Goal: Task Accomplishment & Management: Manage account settings

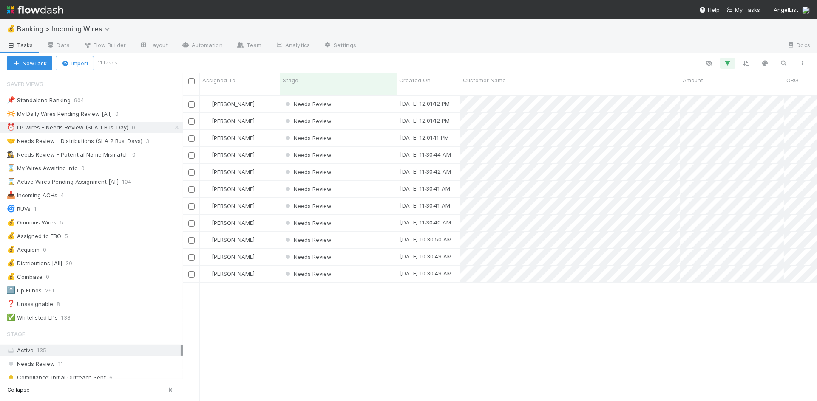
scroll to position [313, 634]
click at [359, 96] on div "Needs Review" at bounding box center [338, 104] width 116 height 17
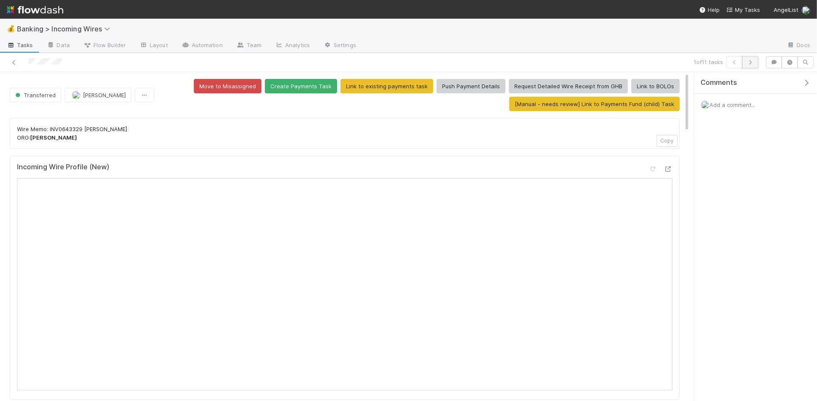
click at [752, 65] on button "button" at bounding box center [750, 63] width 16 height 12
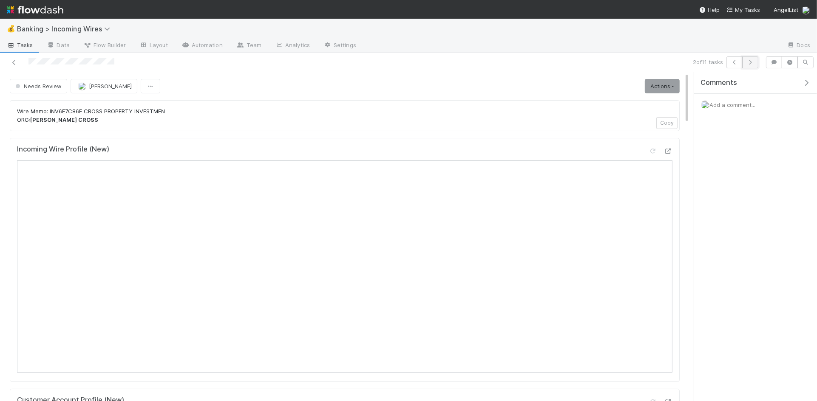
click at [750, 61] on icon "button" at bounding box center [750, 62] width 8 height 5
click at [753, 65] on button "button" at bounding box center [750, 63] width 16 height 12
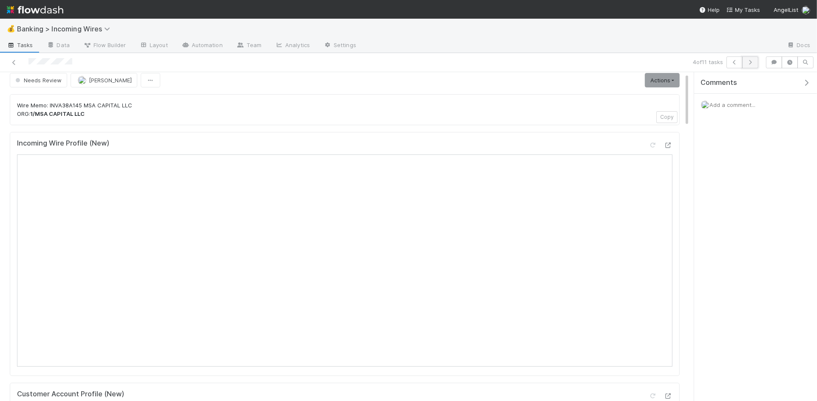
click at [752, 63] on icon "button" at bounding box center [750, 62] width 8 height 5
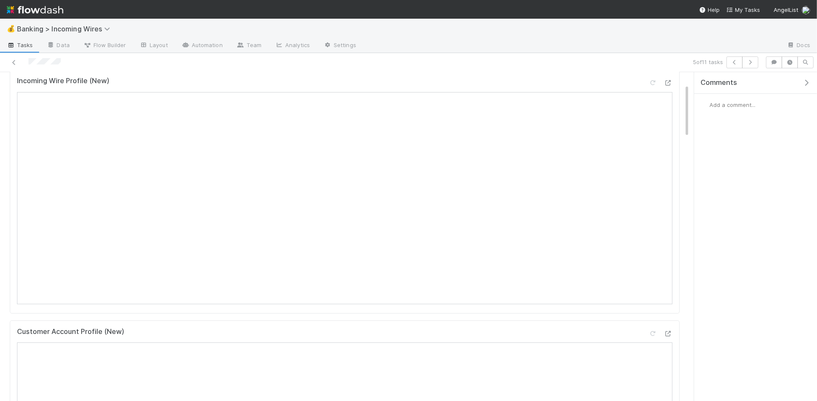
scroll to position [74, 0]
click at [751, 65] on button "button" at bounding box center [750, 63] width 16 height 12
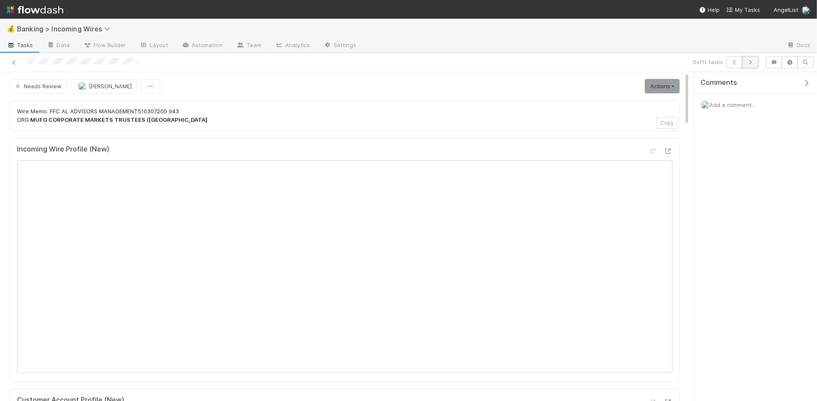
click at [752, 62] on icon "button" at bounding box center [750, 62] width 8 height 5
click at [747, 61] on icon "button" at bounding box center [750, 62] width 8 height 5
click at [754, 61] on icon "button" at bounding box center [750, 62] width 8 height 5
click at [753, 64] on icon "button" at bounding box center [750, 62] width 8 height 5
click at [749, 66] on button "button" at bounding box center [750, 63] width 16 height 12
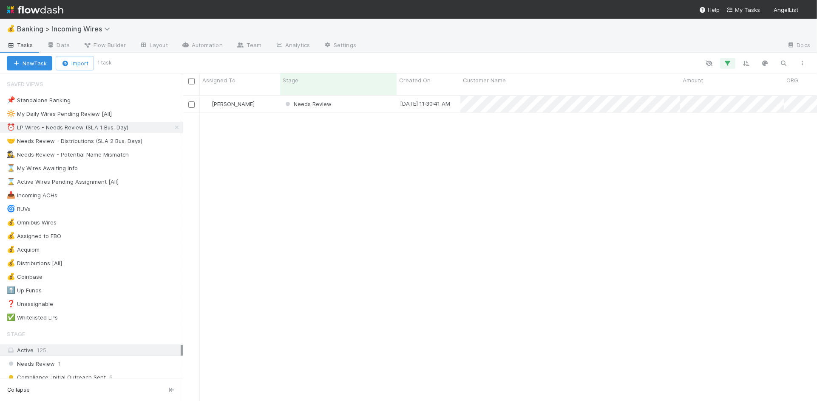
scroll to position [313, 634]
click at [104, 144] on div "🤝 Needs Review - Distributions (SLA 2 Bus. Days)" at bounding box center [75, 141] width 136 height 11
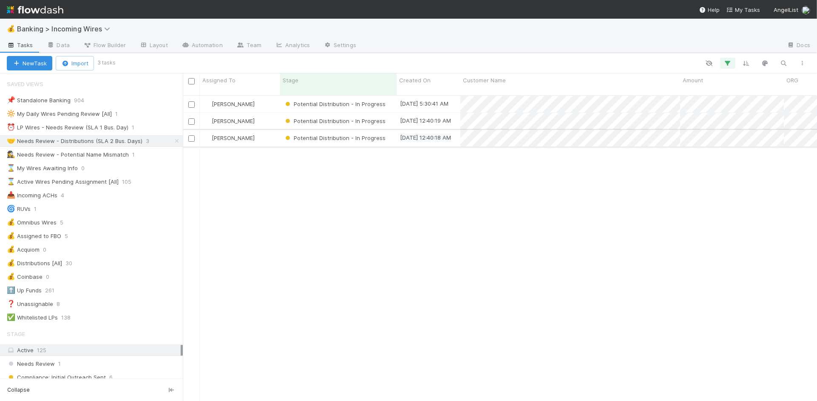
scroll to position [313, 634]
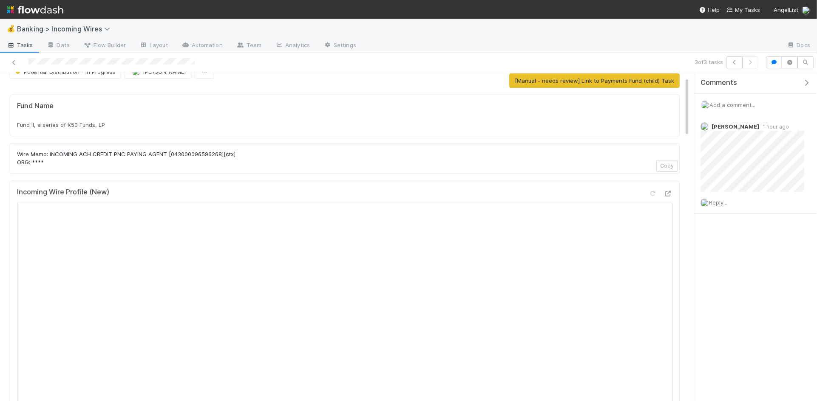
scroll to position [26, 0]
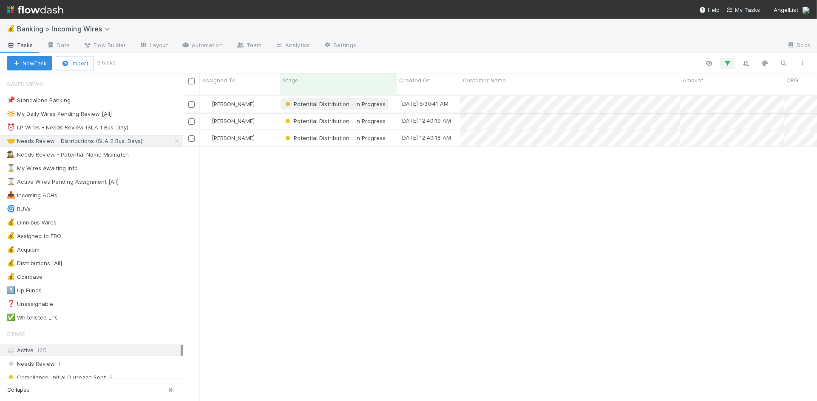
scroll to position [313, 634]
click at [101, 127] on div "⏰ LP Wires - Needs Review (SLA 1 Bus. Day)" at bounding box center [68, 127] width 122 height 11
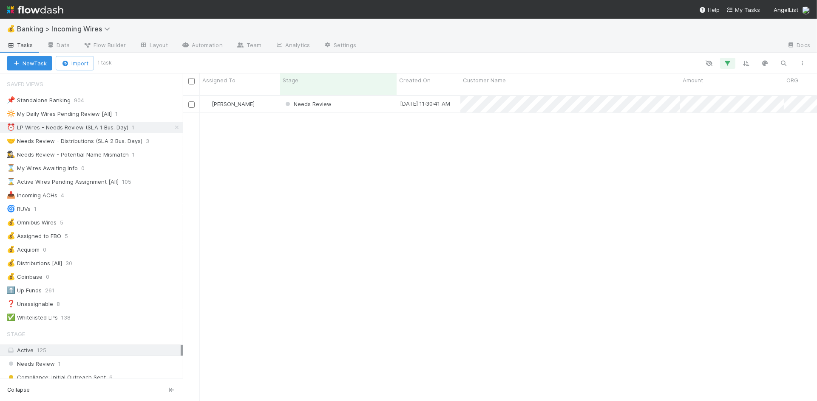
scroll to position [313, 634]
click at [352, 98] on div "Needs Review" at bounding box center [338, 104] width 116 height 17
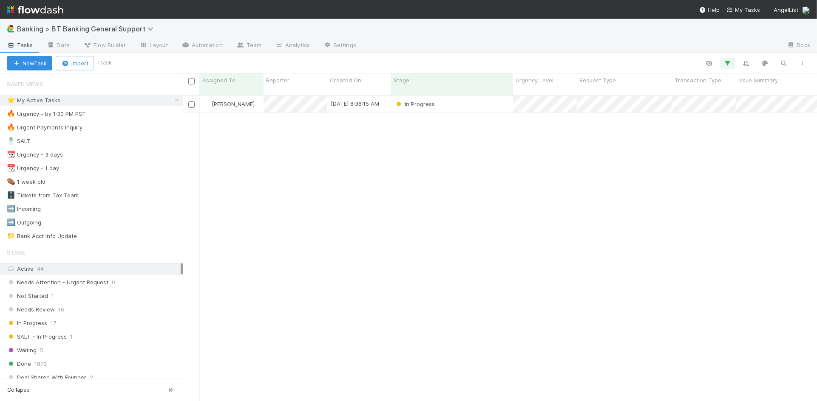
scroll to position [0, 0]
click at [465, 98] on div "Not Started" at bounding box center [452, 104] width 122 height 17
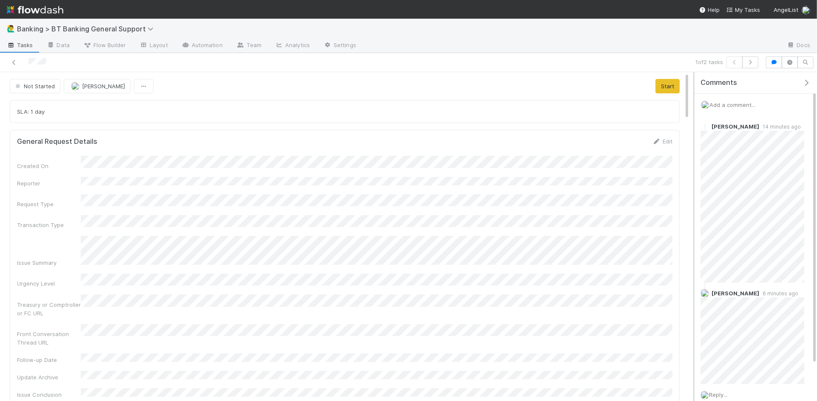
scroll to position [47, 0]
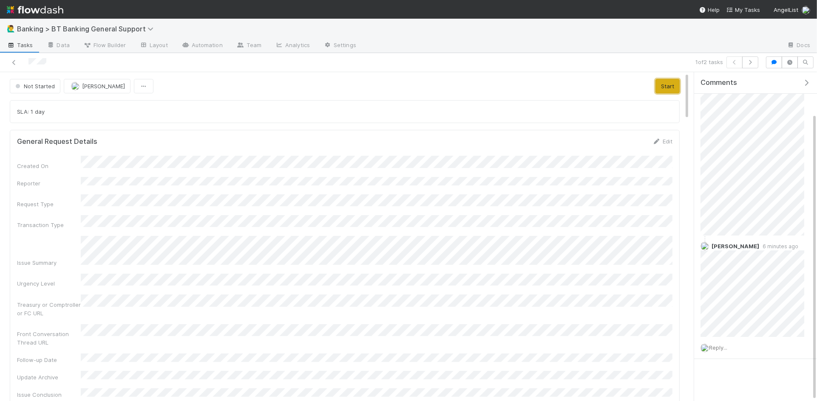
click at [668, 87] on button "Start" at bounding box center [667, 86] width 24 height 14
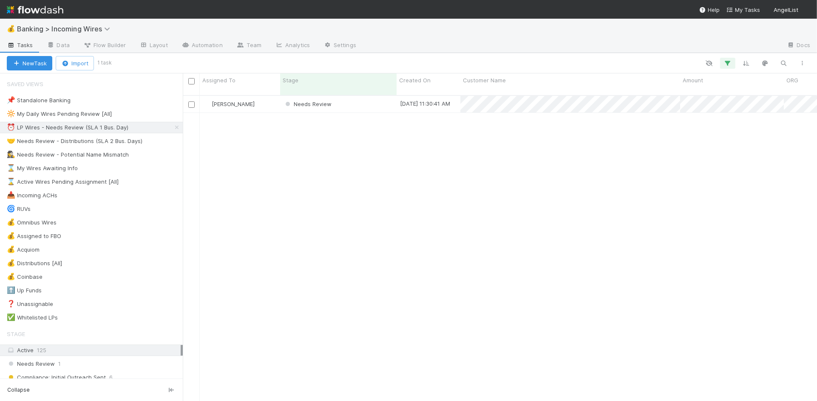
scroll to position [313, 634]
click at [105, 141] on div "🤝 Needs Review - Distributions (SLA 2 Bus. Days)" at bounding box center [75, 141] width 136 height 11
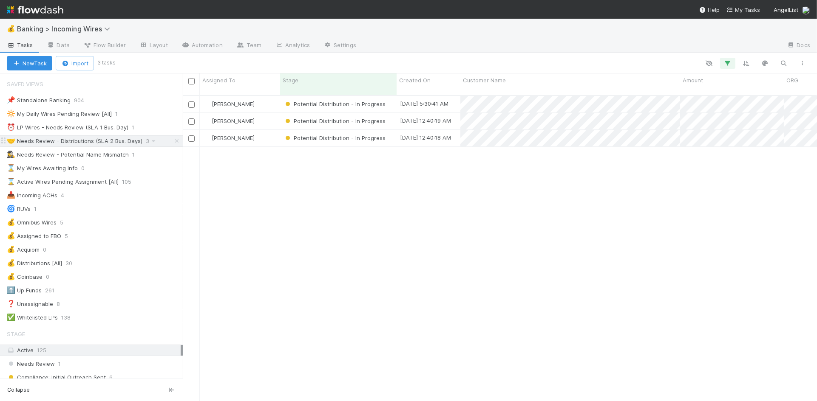
scroll to position [313, 634]
click at [93, 128] on div "⏰ LP Wires - Needs Review (SLA 1 Bus. Day)" at bounding box center [68, 127] width 122 height 11
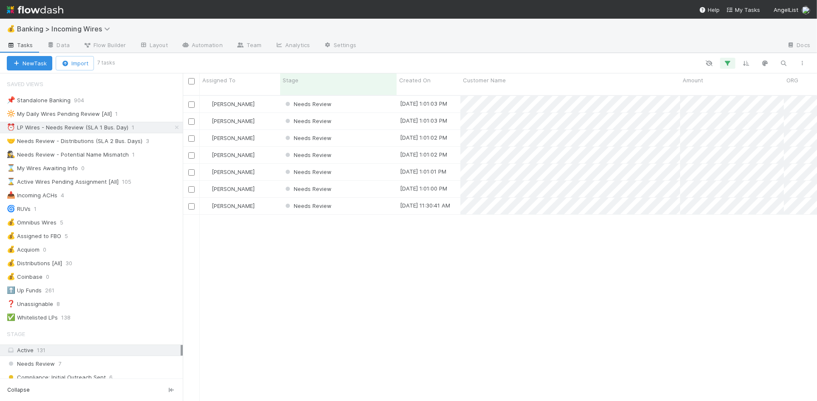
scroll to position [313, 634]
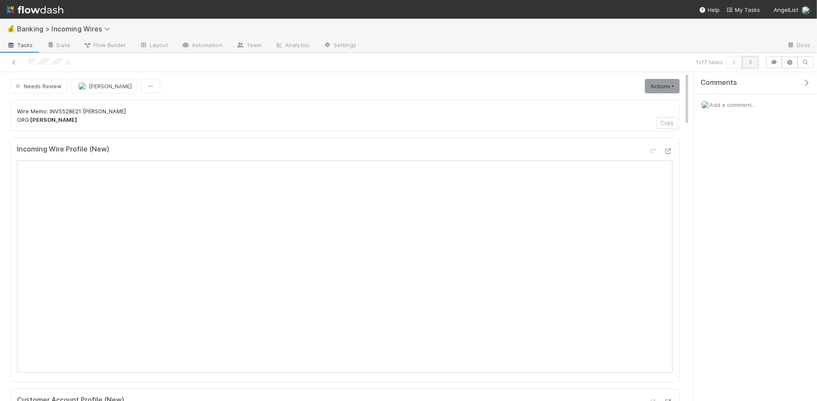
click at [750, 67] on button "button" at bounding box center [750, 63] width 16 height 12
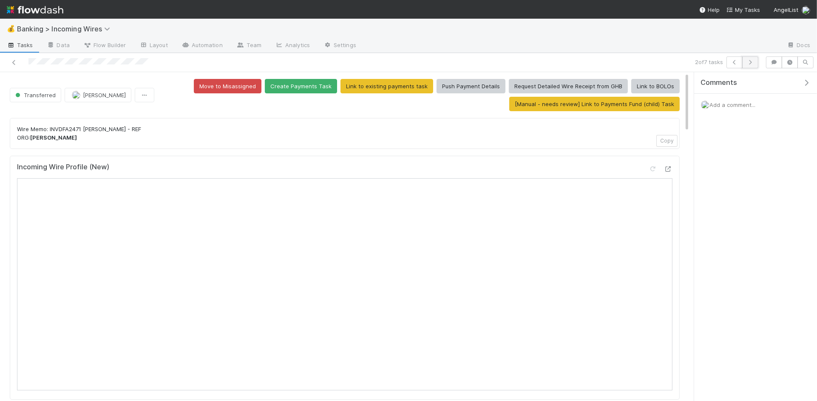
click at [751, 65] on icon "button" at bounding box center [750, 62] width 8 height 5
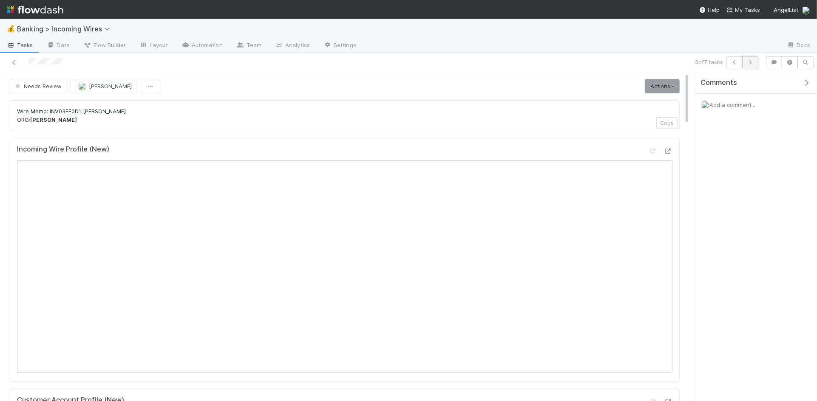
click at [753, 66] on button "button" at bounding box center [750, 63] width 16 height 12
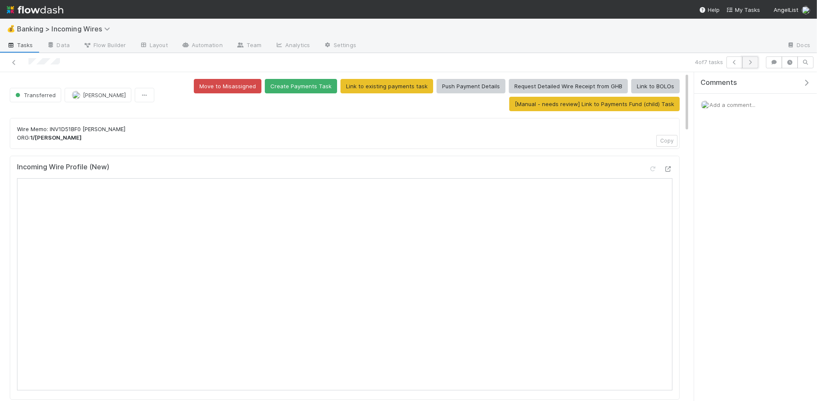
click at [751, 65] on button "button" at bounding box center [750, 63] width 16 height 12
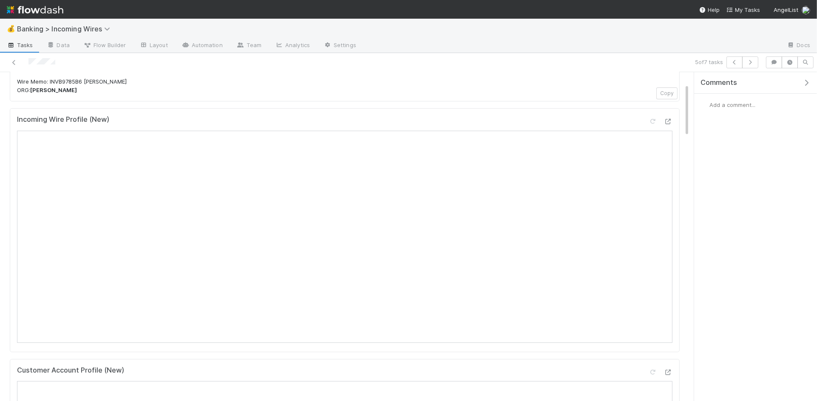
scroll to position [26, 0]
click at [749, 65] on button "button" at bounding box center [750, 63] width 16 height 12
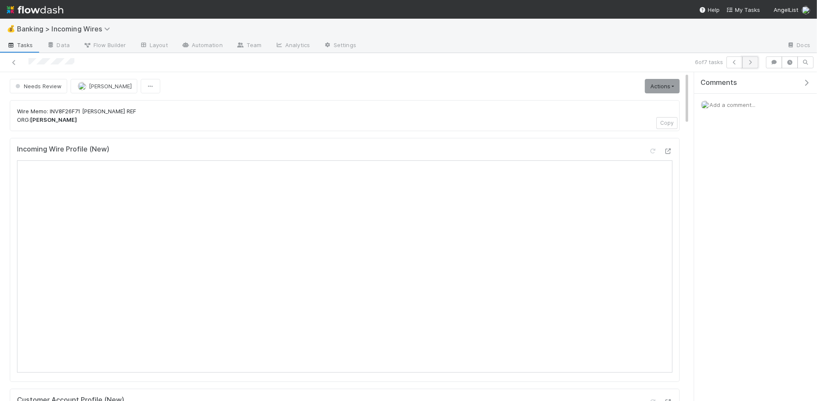
click at [754, 63] on button "button" at bounding box center [750, 63] width 16 height 12
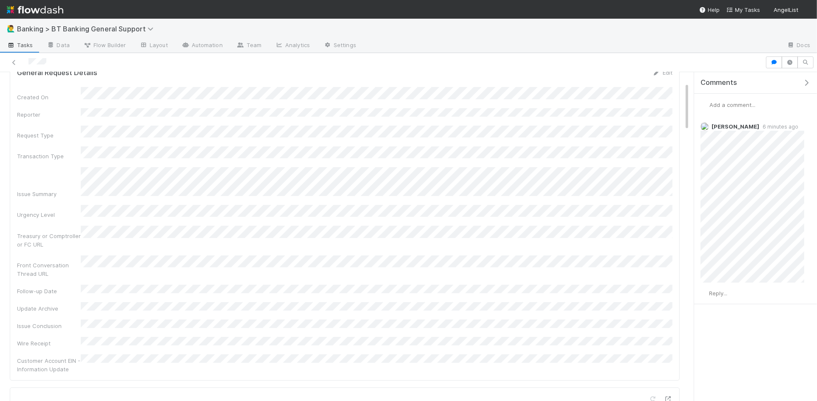
scroll to position [68, 0]
click at [717, 293] on span "Reply..." at bounding box center [718, 293] width 18 height 7
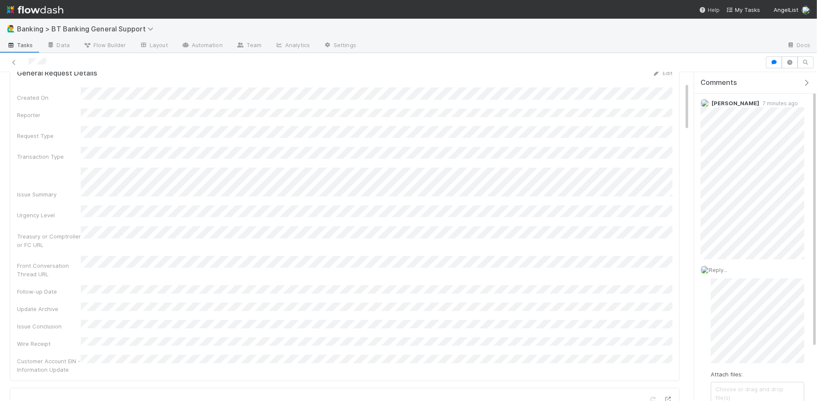
scroll to position [27, 0]
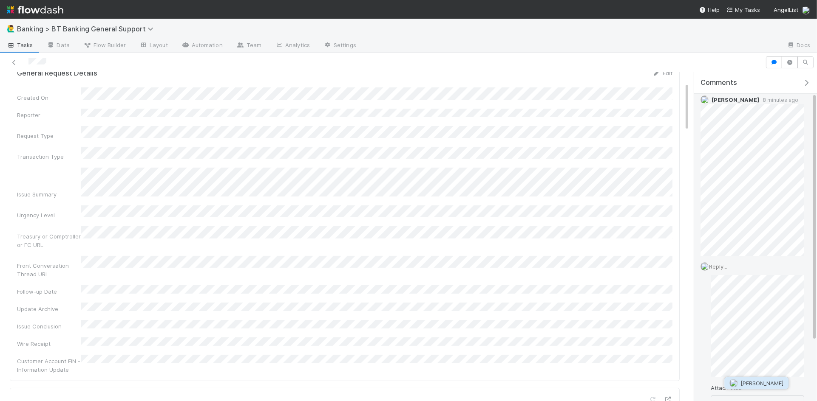
drag, startPoint x: 769, startPoint y: 382, endPoint x: 789, endPoint y: 379, distance: 20.7
click at [769, 382] on span "[PERSON_NAME]" at bounding box center [761, 383] width 43 height 7
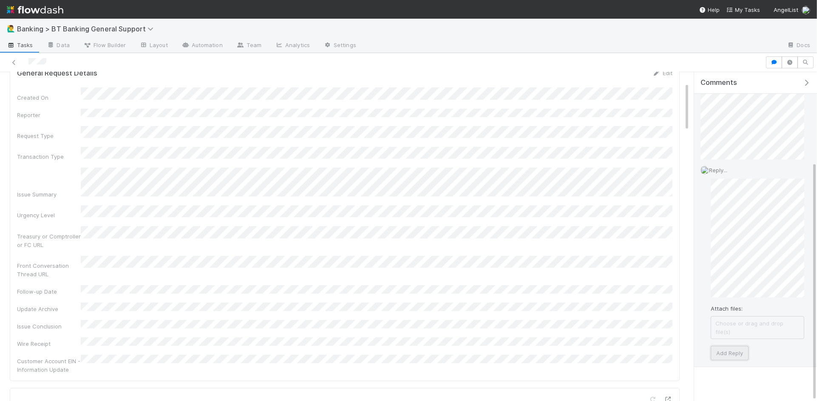
click at [731, 346] on button "Add Reply" at bounding box center [729, 353] width 38 height 14
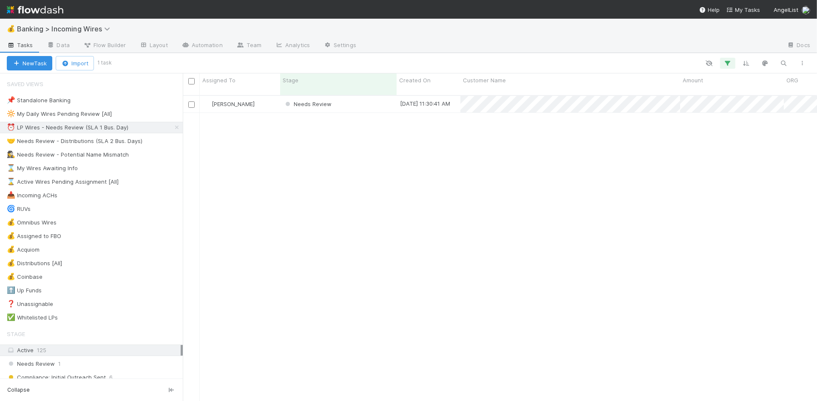
scroll to position [313, 634]
click at [104, 139] on div "🤝 Needs Review - Distributions (SLA 2 Bus. Days)" at bounding box center [75, 141] width 136 height 11
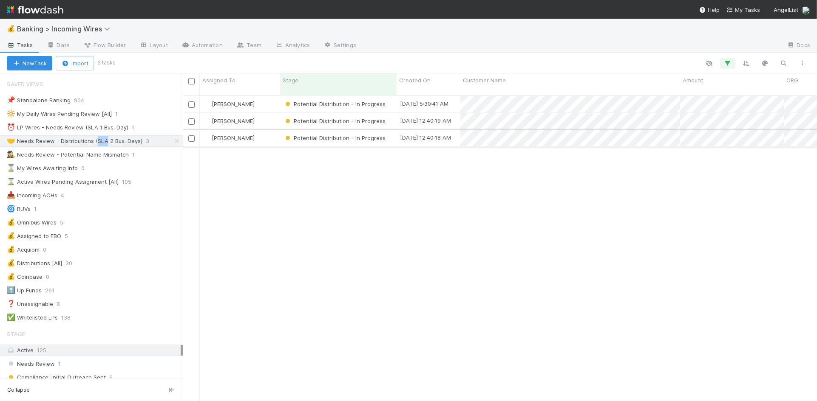
scroll to position [313, 634]
click at [87, 129] on div "⏰ LP Wires - Needs Review (SLA 1 Bus. Day)" at bounding box center [68, 127] width 122 height 11
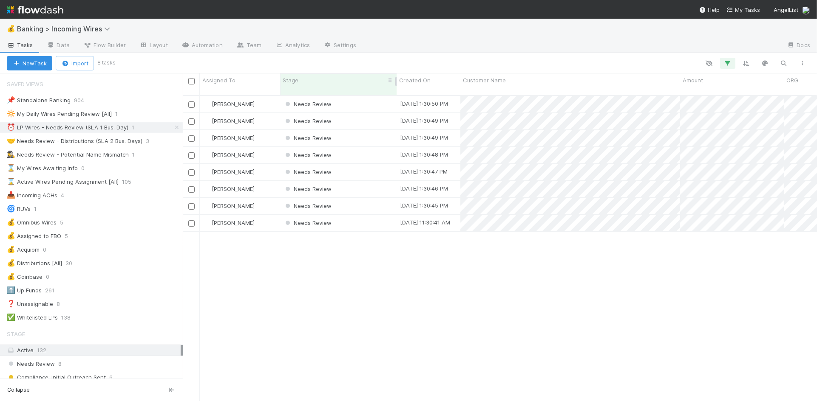
scroll to position [313, 634]
click at [357, 96] on div "Needs Review" at bounding box center [338, 104] width 116 height 17
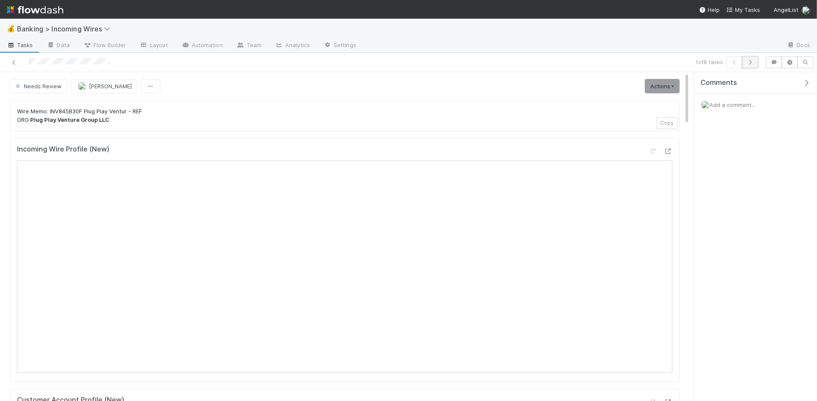
click at [752, 62] on icon "button" at bounding box center [750, 62] width 8 height 5
click at [752, 65] on button "button" at bounding box center [750, 63] width 16 height 12
click at [749, 65] on button "button" at bounding box center [750, 63] width 16 height 12
click at [753, 65] on icon "button" at bounding box center [750, 62] width 8 height 5
click at [752, 65] on icon "button" at bounding box center [750, 62] width 8 height 5
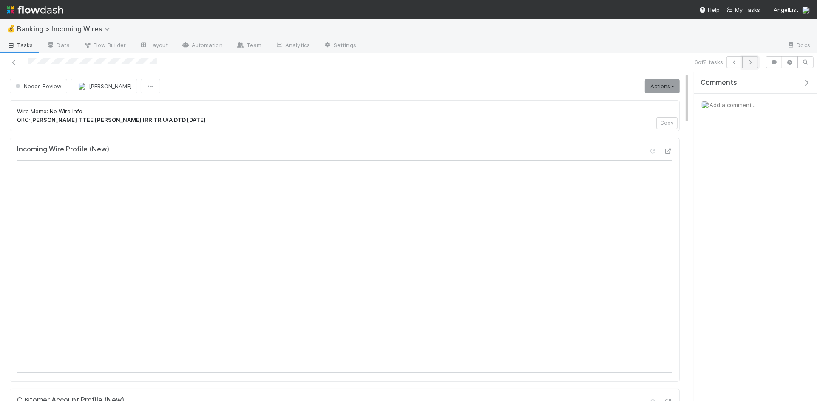
click at [750, 65] on button "button" at bounding box center [750, 63] width 16 height 12
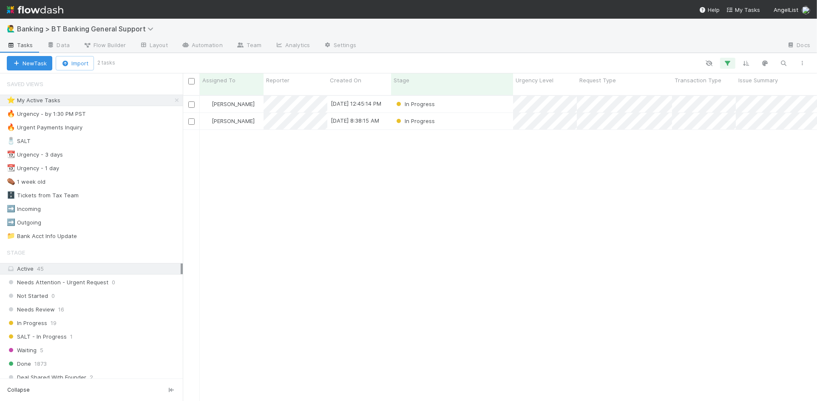
scroll to position [313, 634]
click at [457, 97] on div "In Progress" at bounding box center [452, 104] width 122 height 17
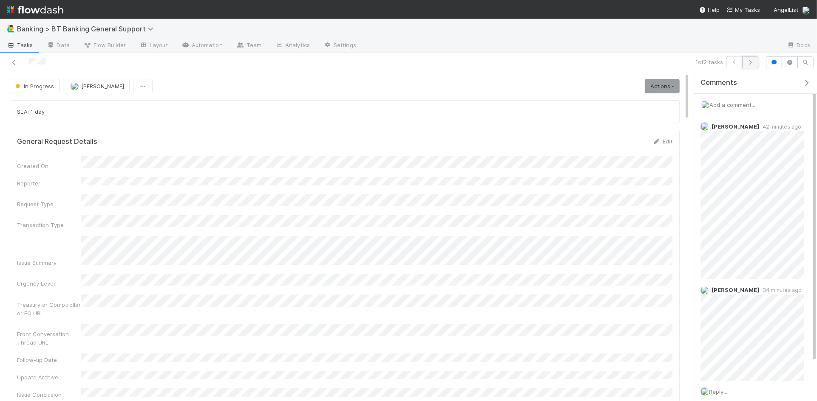
click at [751, 64] on icon "button" at bounding box center [750, 62] width 8 height 5
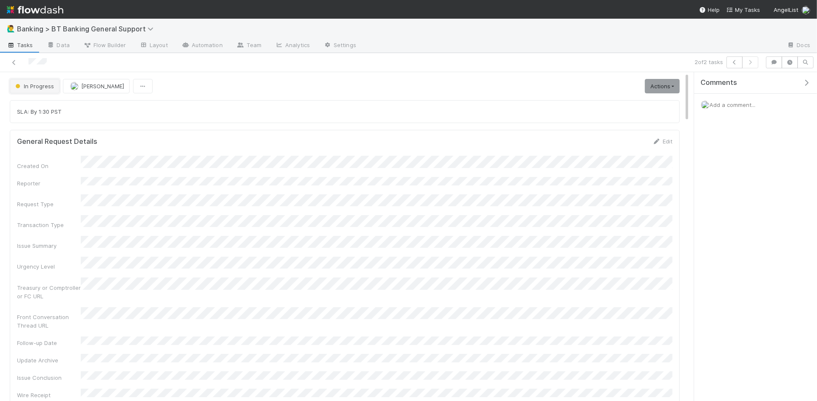
click at [29, 88] on span "In Progress" at bounding box center [34, 86] width 40 height 7
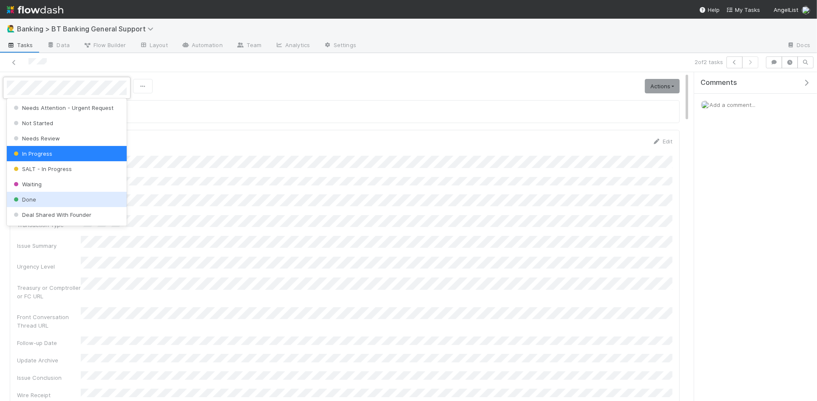
click at [77, 196] on div "Done" at bounding box center [67, 199] width 120 height 15
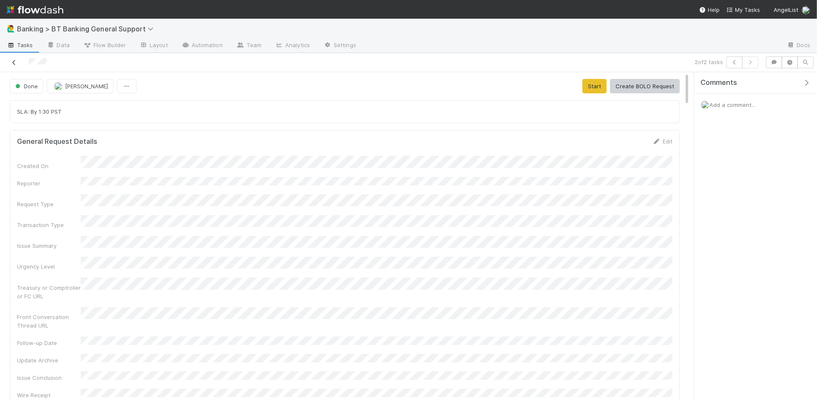
click at [12, 62] on icon at bounding box center [14, 63] width 8 height 6
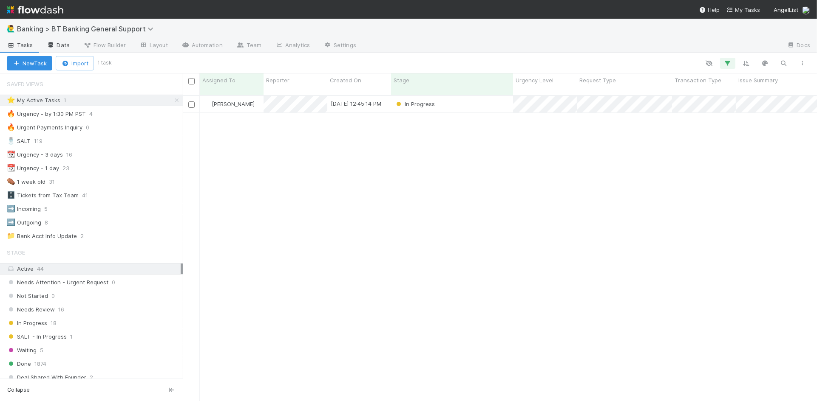
scroll to position [313, 634]
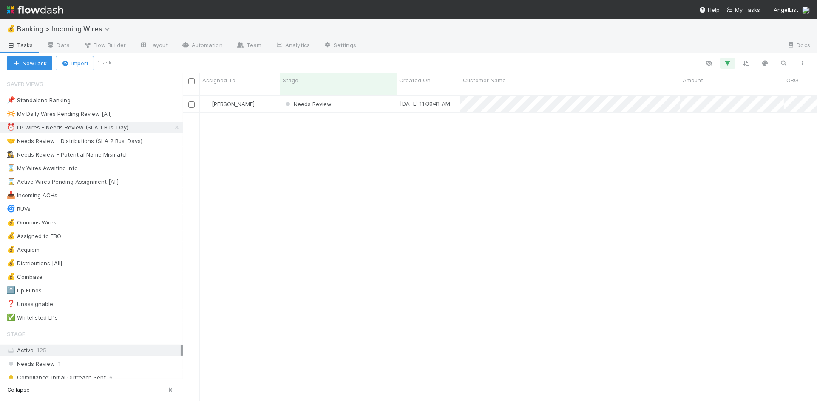
scroll to position [313, 634]
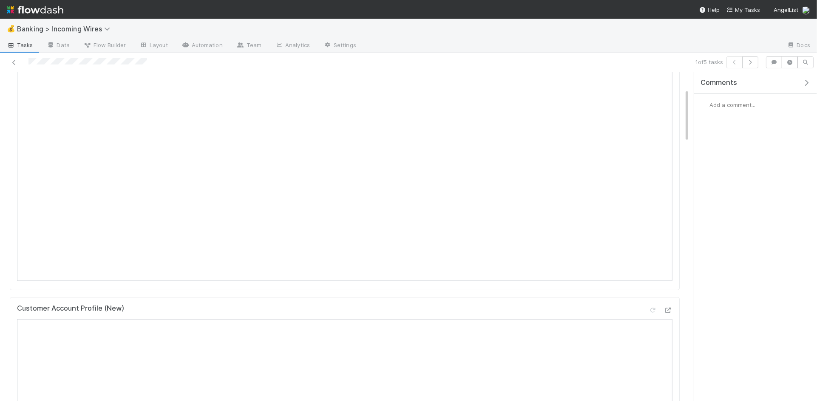
scroll to position [103, 0]
click at [754, 65] on button "button" at bounding box center [750, 63] width 16 height 12
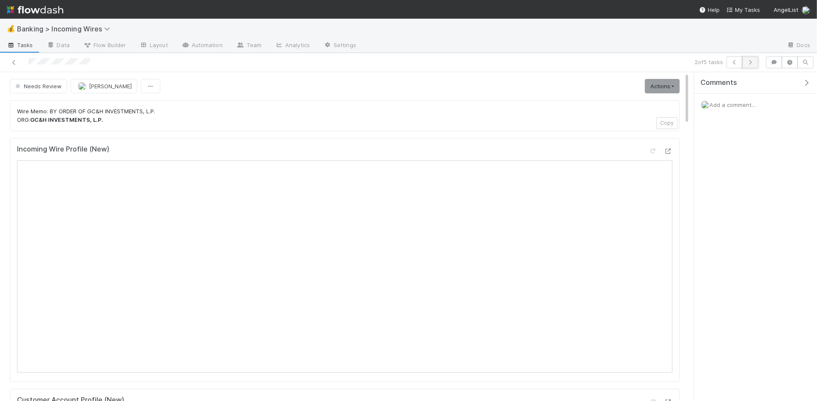
click at [748, 63] on icon "button" at bounding box center [750, 62] width 8 height 5
click at [676, 91] on link "Actions" at bounding box center [662, 86] width 35 height 14
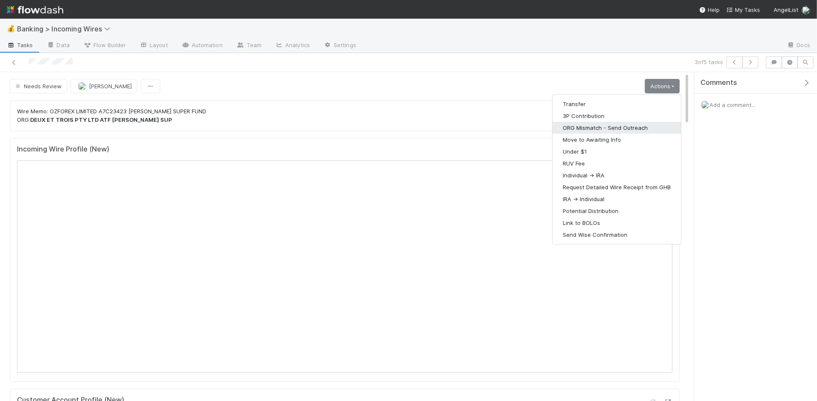
click at [605, 125] on button "ORG Mismatch - Send Outreach" at bounding box center [616, 128] width 128 height 12
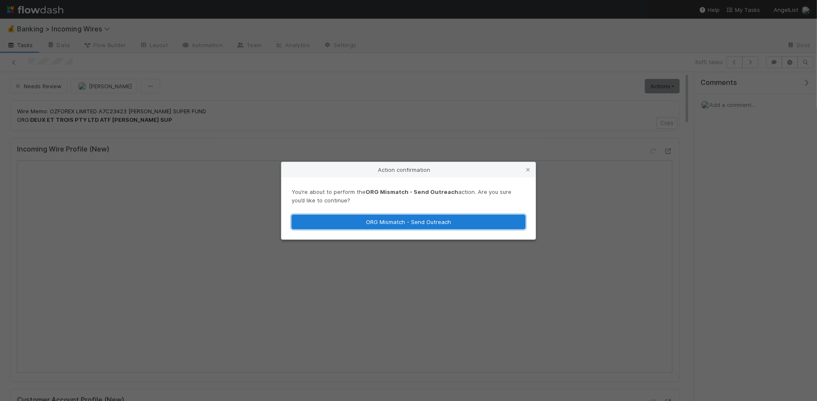
click at [473, 223] on button "ORG Mismatch - Send Outreach" at bounding box center [408, 222] width 234 height 14
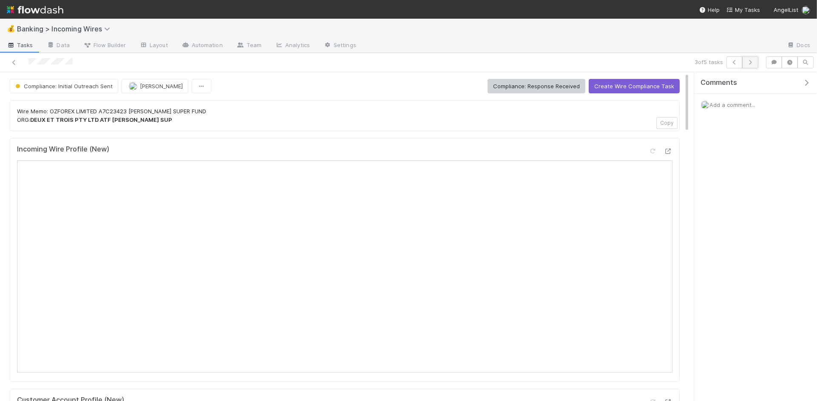
click at [752, 62] on icon "button" at bounding box center [750, 62] width 8 height 5
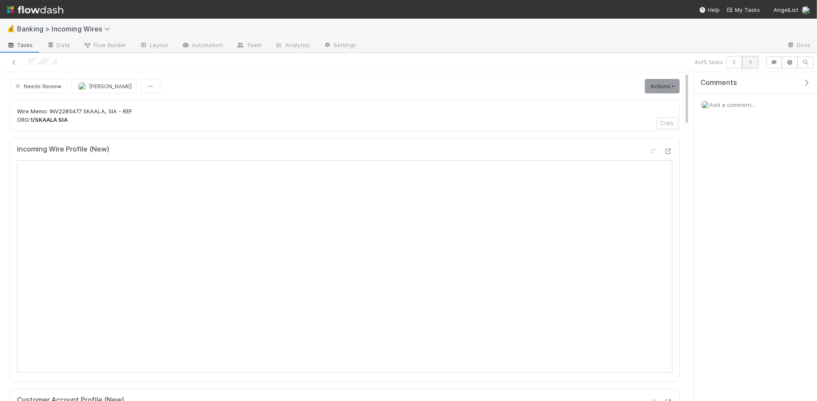
click at [753, 63] on icon "button" at bounding box center [750, 62] width 8 height 5
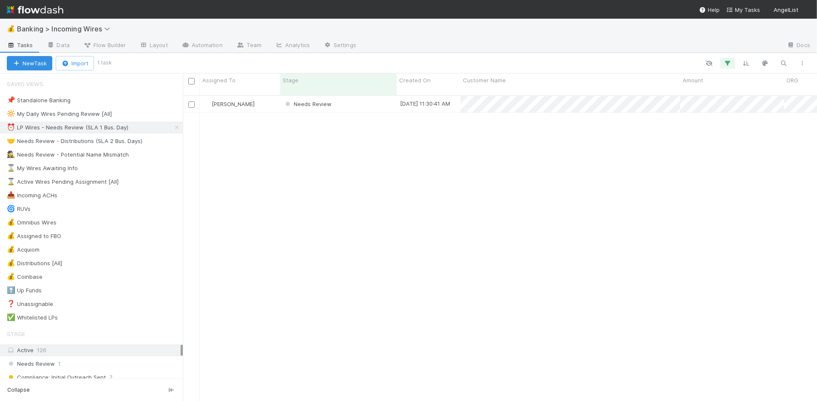
scroll to position [313, 634]
drag, startPoint x: 74, startPoint y: 139, endPoint x: 127, endPoint y: 128, distance: 54.2
click at [74, 139] on div "🤝 Needs Review - Distributions (SLA 2 Bus. Days)" at bounding box center [75, 141] width 136 height 11
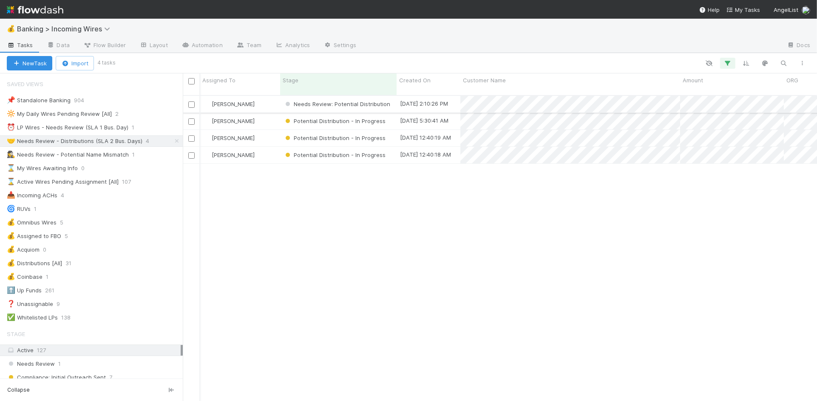
scroll to position [313, 634]
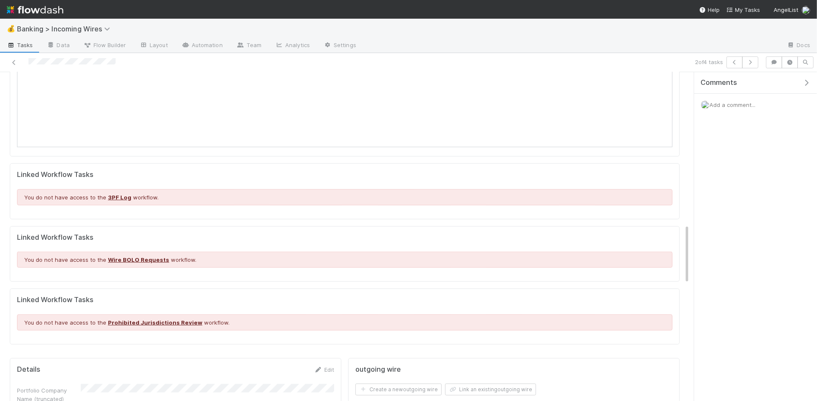
scroll to position [834, 0]
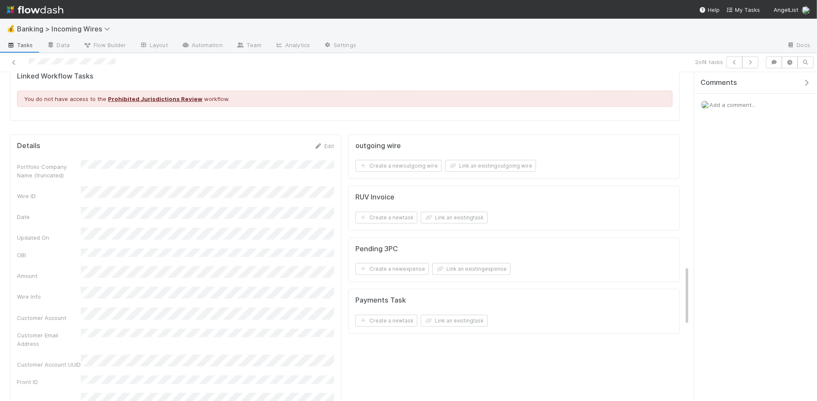
scroll to position [1067, 0]
click at [394, 252] on h5 "Pending 3PC" at bounding box center [376, 248] width 42 height 8
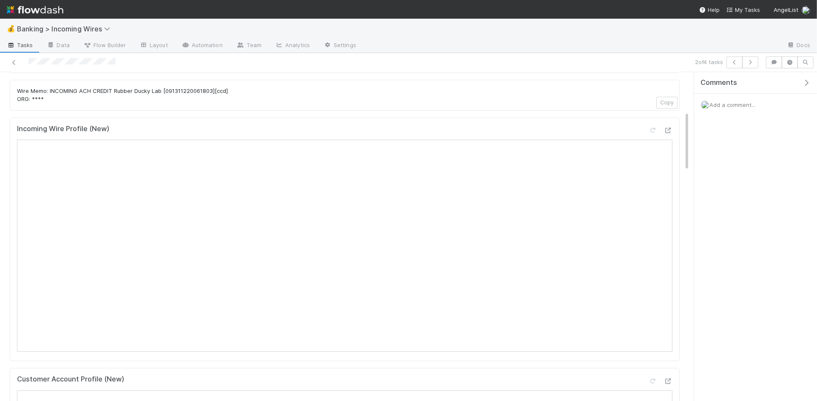
scroll to position [0, 0]
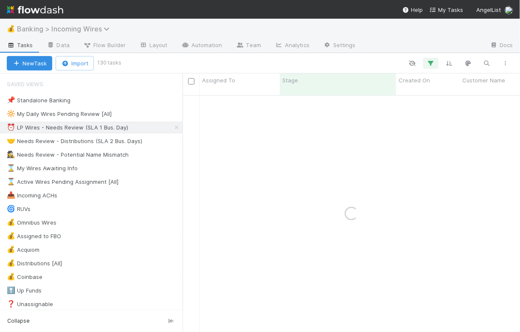
click at [58, 27] on span "Banking > Incoming Wires" at bounding box center [65, 29] width 97 height 8
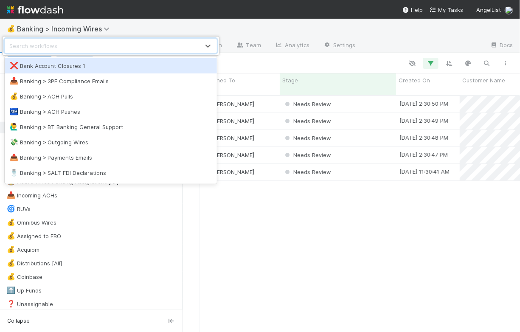
scroll to position [244, 338]
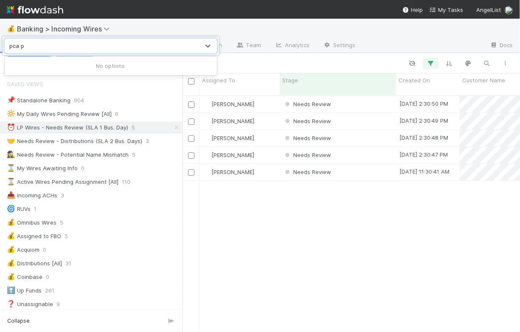
type input "pca"
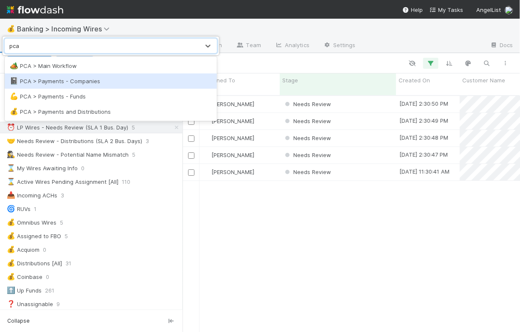
click at [56, 78] on div "📓 PCA > Payments - Companies" at bounding box center [111, 81] width 202 height 8
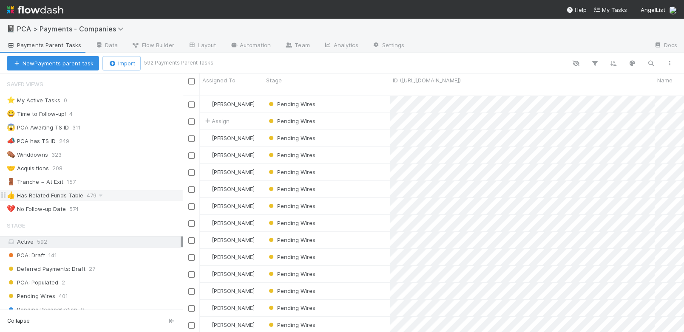
scroll to position [0, 2]
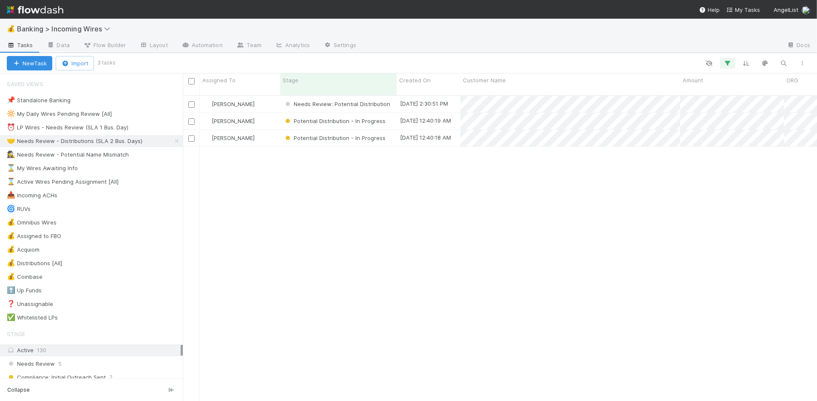
scroll to position [313, 634]
click at [92, 130] on div "⏰ LP Wires - Needs Review (SLA 1 Bus. Day)" at bounding box center [68, 127] width 122 height 11
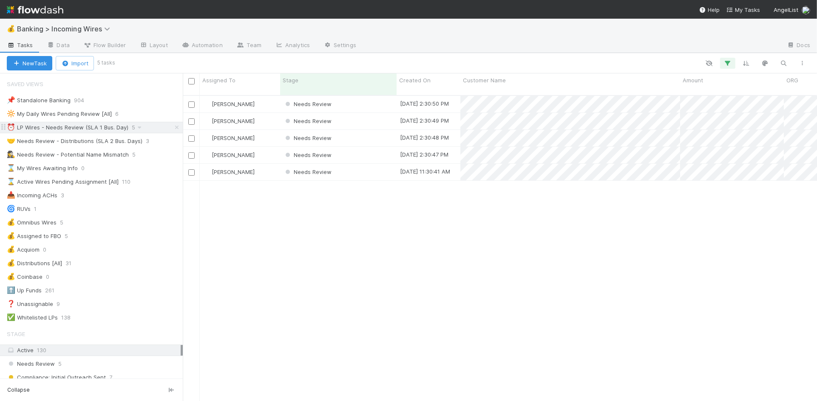
scroll to position [313, 634]
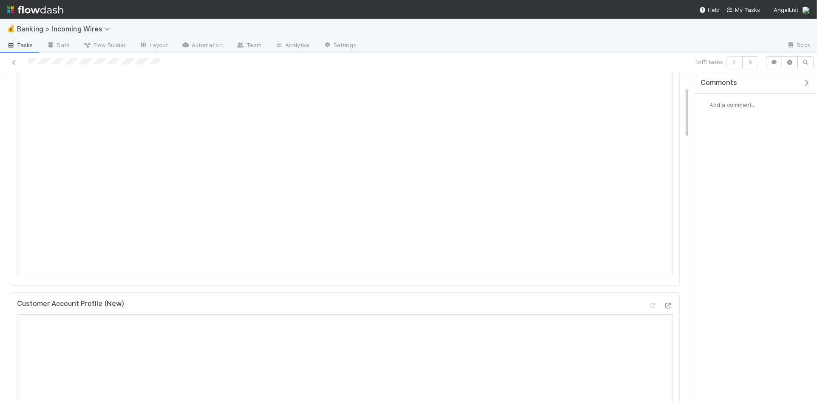
scroll to position [92, 0]
click at [749, 61] on icon "button" at bounding box center [750, 62] width 8 height 5
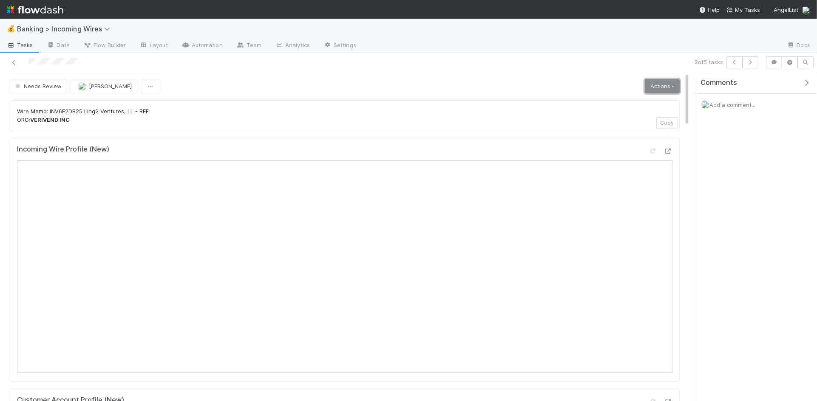
click at [664, 86] on link "Actions" at bounding box center [662, 86] width 35 height 14
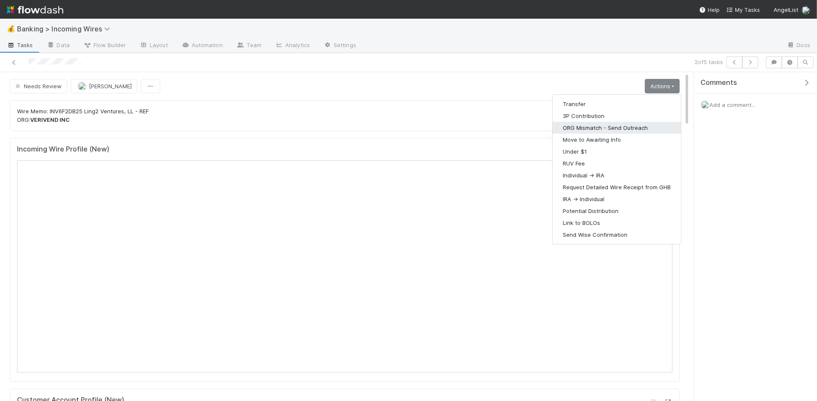
click at [602, 131] on button "ORG Mismatch - Send Outreach" at bounding box center [616, 128] width 128 height 12
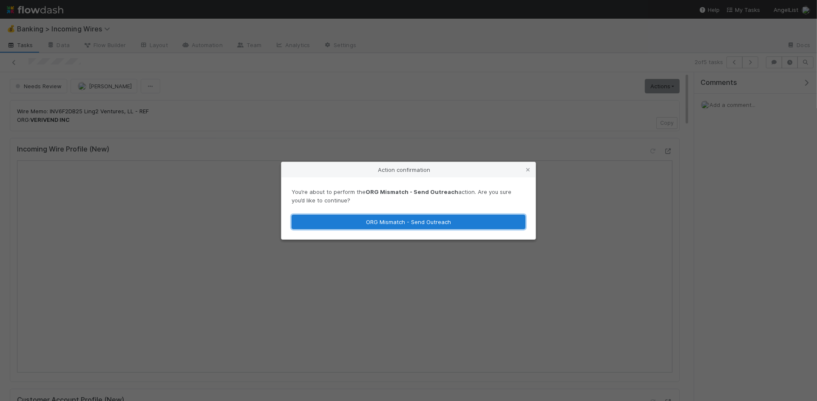
click at [472, 220] on button "ORG Mismatch - Send Outreach" at bounding box center [408, 222] width 234 height 14
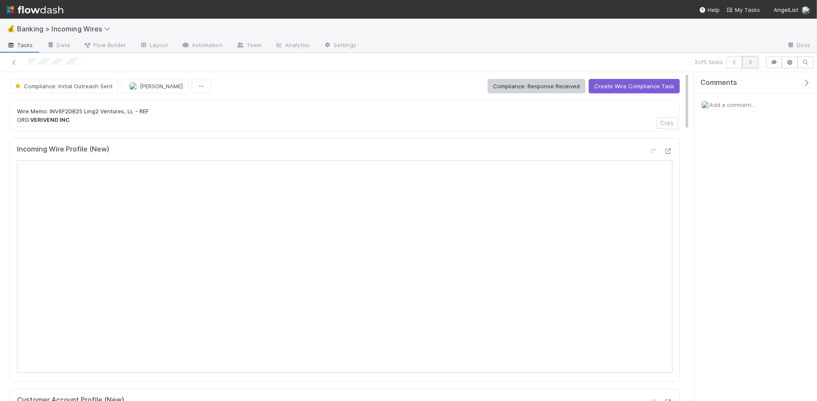
click at [752, 62] on icon "button" at bounding box center [750, 62] width 8 height 5
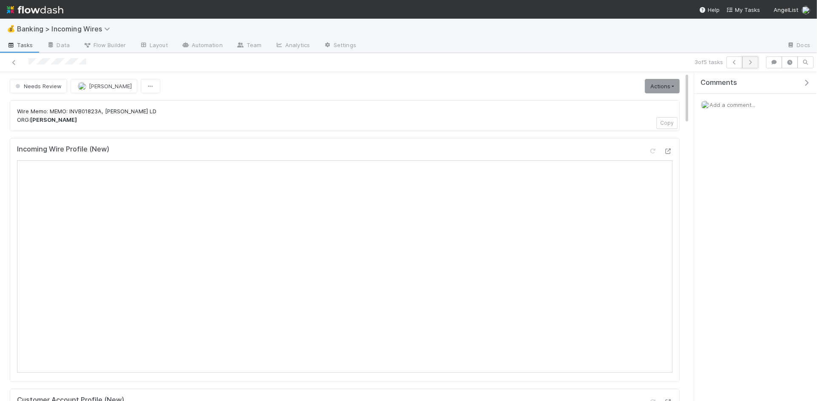
click at [750, 68] on button "button" at bounding box center [750, 63] width 16 height 12
click at [751, 66] on button "button" at bounding box center [750, 63] width 16 height 12
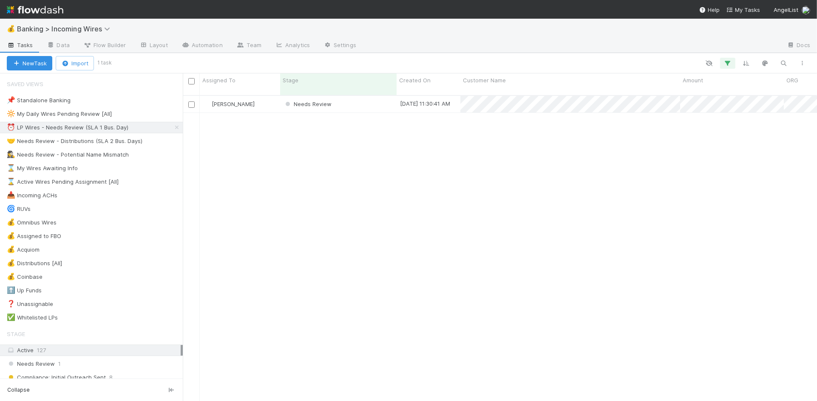
scroll to position [313, 634]
click at [104, 141] on div "🤝 Needs Review - Distributions (SLA 2 Bus. Days)" at bounding box center [75, 141] width 136 height 11
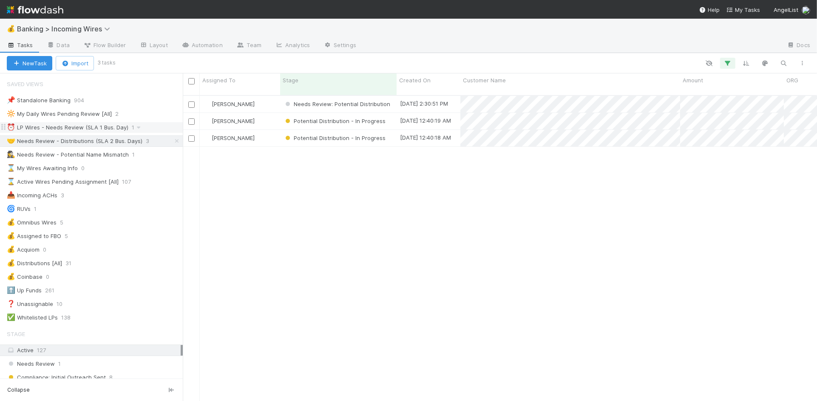
scroll to position [313, 634]
click at [266, 98] on div "[PERSON_NAME]" at bounding box center [240, 104] width 80 height 17
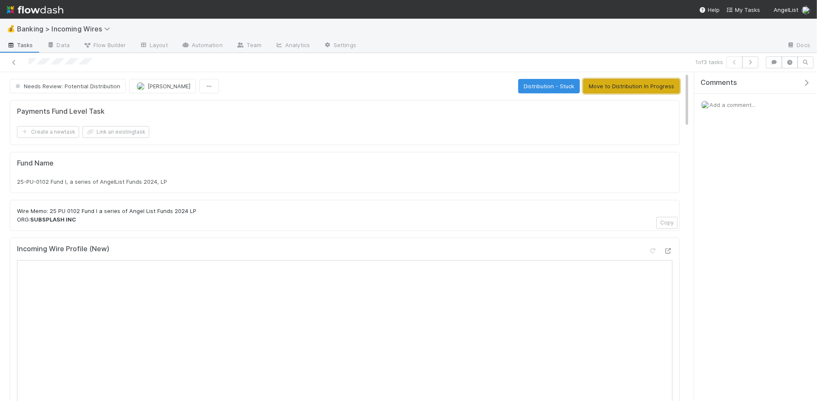
drag, startPoint x: 636, startPoint y: 88, endPoint x: 609, endPoint y: 107, distance: 33.1
click at [636, 88] on button "Move to Distribution In Progress" at bounding box center [631, 86] width 96 height 14
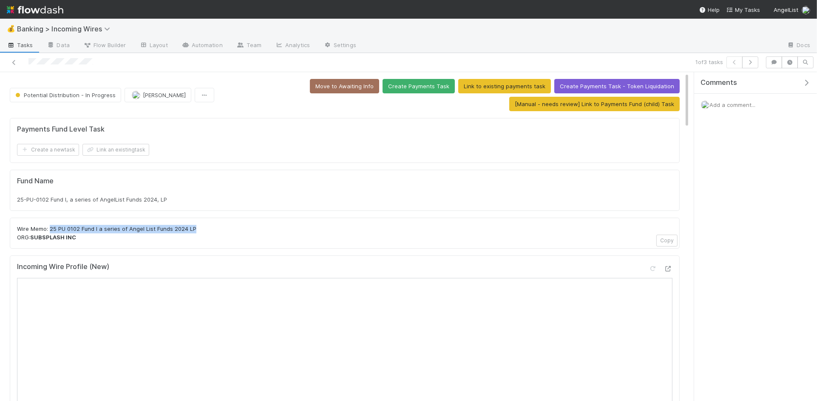
drag, startPoint x: 50, startPoint y: 230, endPoint x: 194, endPoint y: 229, distance: 144.5
click at [194, 229] on p "Wire Memo: 25 PU 0102 Fund I a series of Angel List Funds 2024 LP ORG: SUBSPLAS…" at bounding box center [344, 233] width 655 height 17
copy p "25 PU 0102 Fund I a series of Angel List Funds 2024 LP"
drag, startPoint x: 410, startPoint y: 146, endPoint x: 324, endPoint y: 155, distance: 87.2
click at [409, 147] on div "Create a new task Link an existing task" at bounding box center [344, 150] width 655 height 12
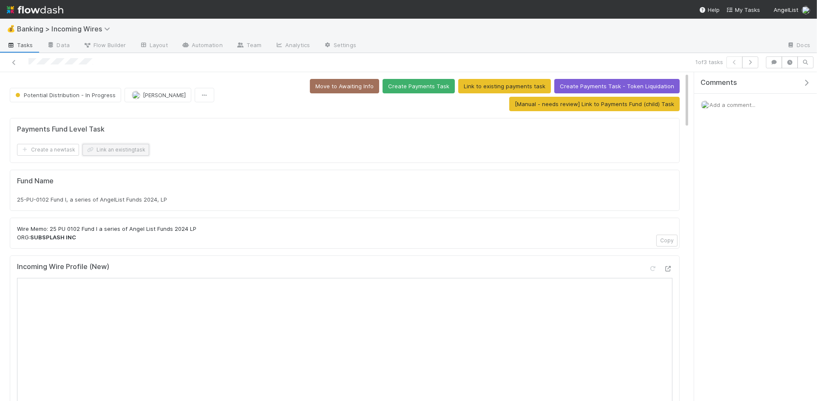
click at [110, 149] on button "Link an existing task" at bounding box center [115, 150] width 67 height 12
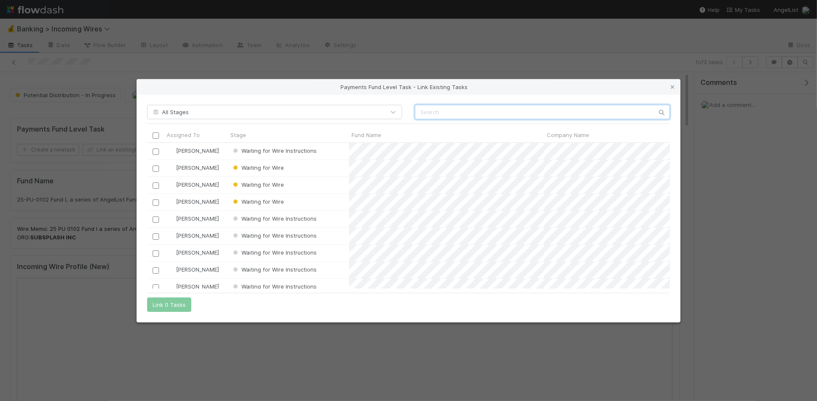
click at [547, 113] on input "text" at bounding box center [542, 112] width 255 height 14
paste input "25 PU 0102 Fund I a series of Angel List Funds 2024 LP"
type input "25 PU 0102 Fund I a series of Angel List Funds 2024 LP"
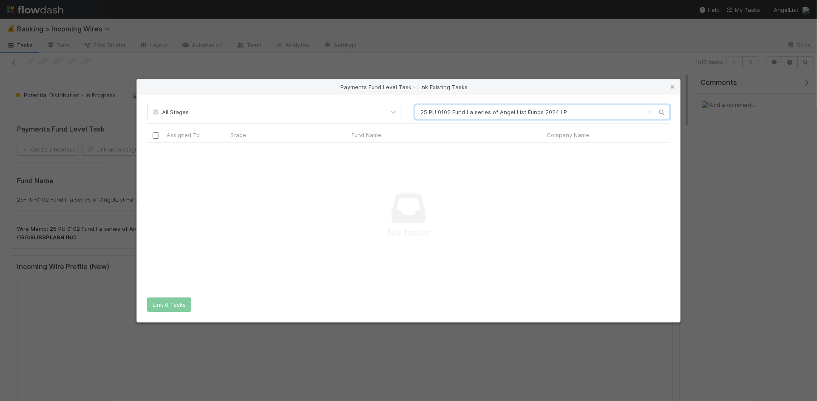
click at [512, 114] on input "25 PU 0102 Fund I a series of Angel List Funds 2024 LP" at bounding box center [542, 112] width 255 height 14
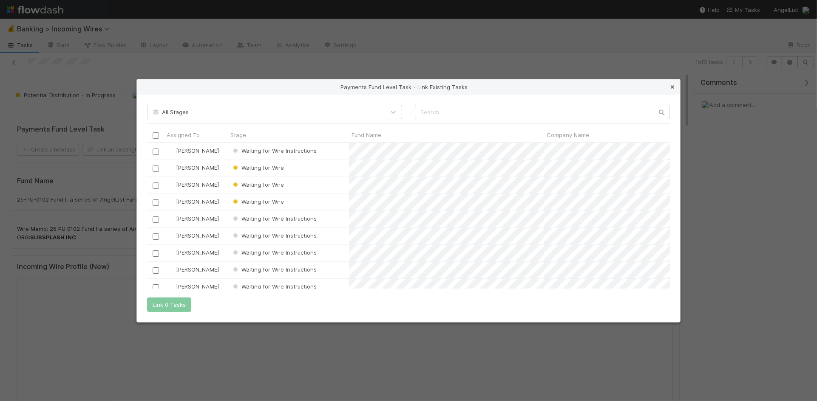
click at [672, 87] on icon at bounding box center [672, 88] width 8 height 6
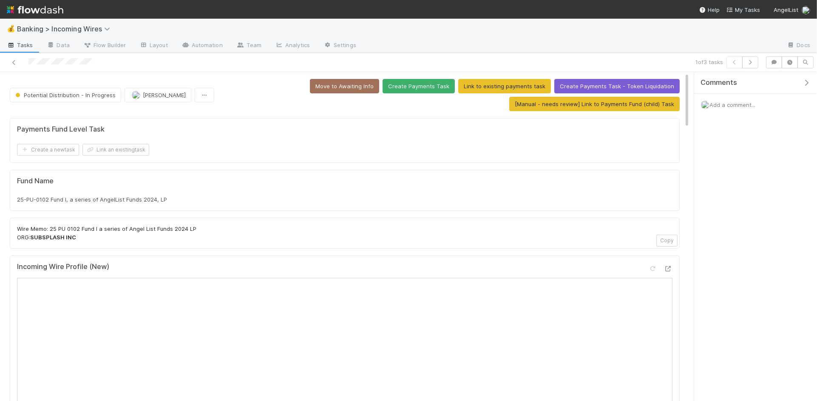
click at [185, 199] on div "25-PU-0102 Fund I, a series of AngelList Funds 2024, LP" at bounding box center [344, 199] width 655 height 8
copy div "25-PU-0102 Fund I, a series of AngelList Funds 2024, LP"
click at [137, 147] on button "Link an existing task" at bounding box center [115, 150] width 67 height 12
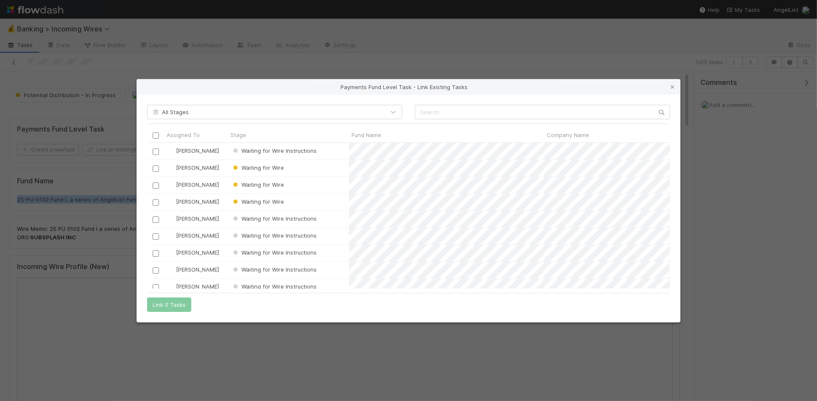
scroll to position [146, 523]
click at [466, 113] on input "text" at bounding box center [542, 112] width 255 height 14
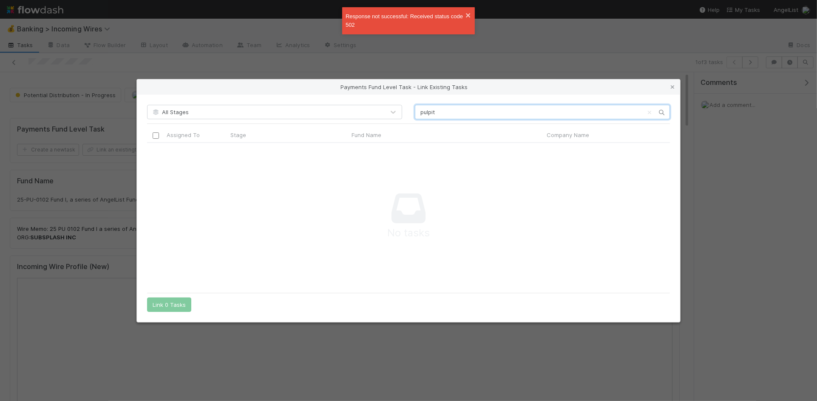
click at [448, 111] on input "pulpit" at bounding box center [542, 112] width 255 height 14
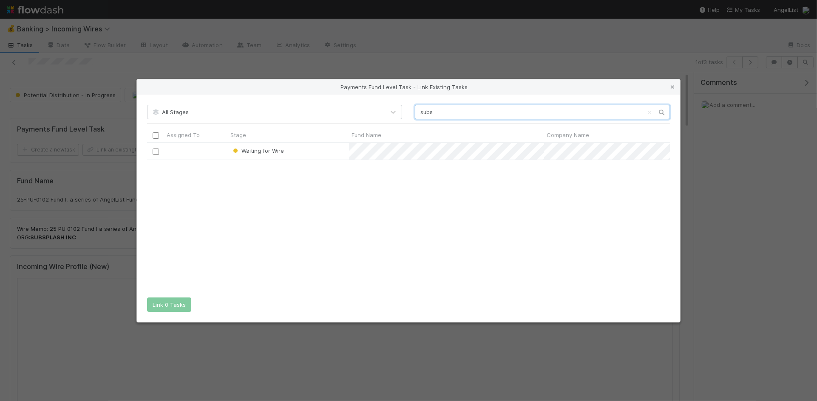
scroll to position [0, 0]
type input "s"
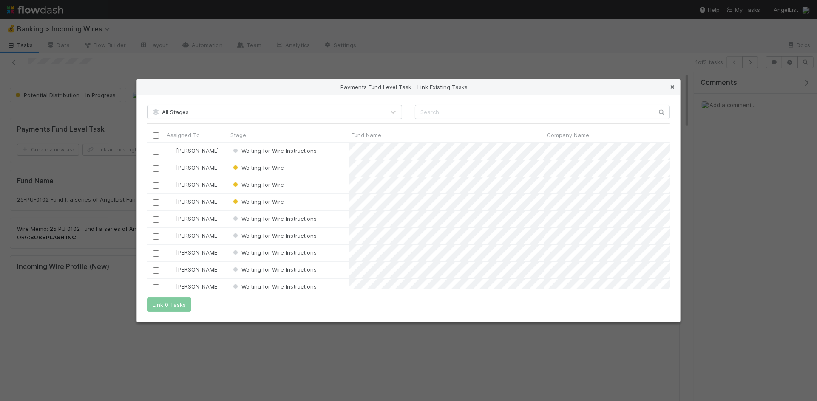
click at [672, 87] on icon at bounding box center [672, 88] width 8 height 6
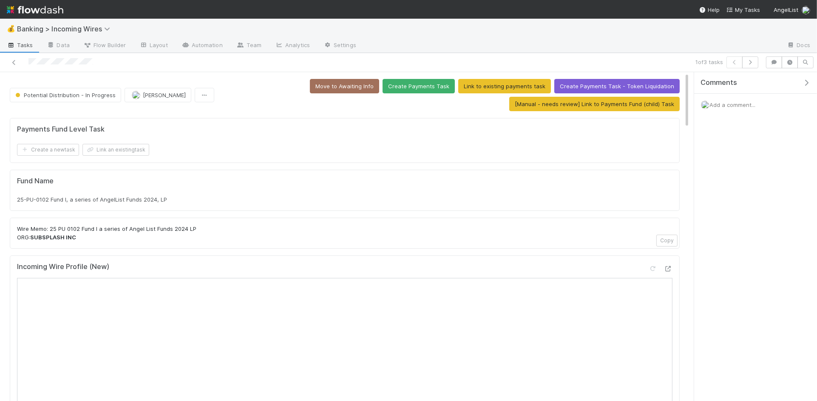
click at [145, 198] on span "25-PU-0102 Fund I, a series of AngelList Funds 2024, LP" at bounding box center [92, 199] width 150 height 7
copy div "25-PU-0102 Fund I, a series of AngelList Funds 2024, LP"
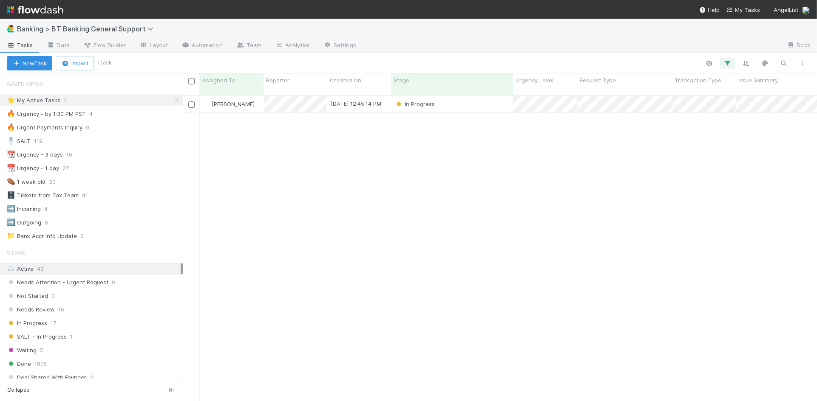
scroll to position [313, 634]
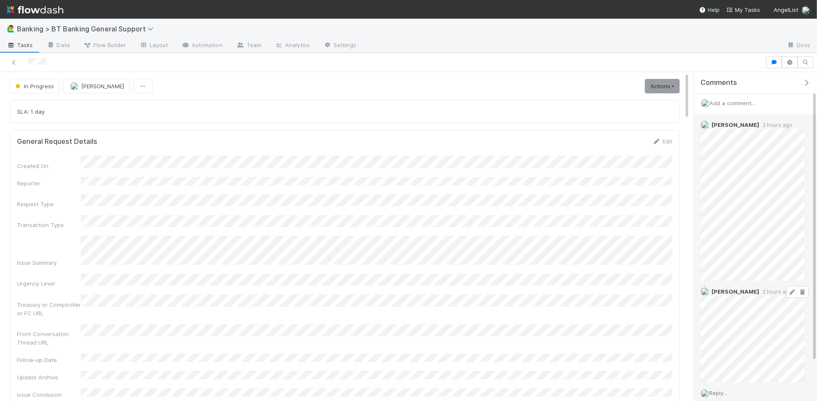
scroll to position [2, 0]
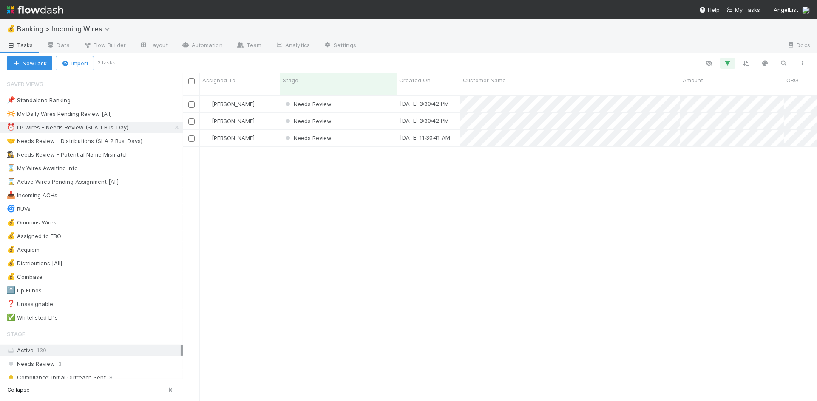
scroll to position [313, 634]
click at [359, 96] on div "Needs Review" at bounding box center [338, 104] width 116 height 17
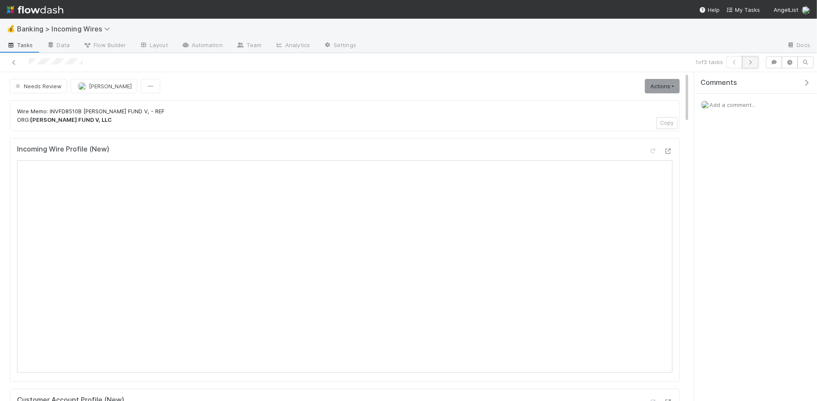
click at [750, 62] on icon "button" at bounding box center [750, 62] width 8 height 5
click at [754, 65] on button "button" at bounding box center [750, 63] width 16 height 12
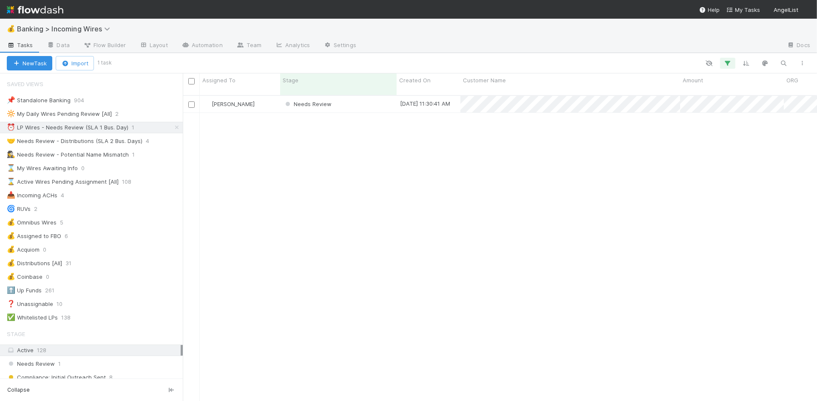
scroll to position [0, 0]
click at [103, 142] on div "🤝 Needs Review - Distributions (SLA 2 Bus. Days)" at bounding box center [75, 141] width 136 height 11
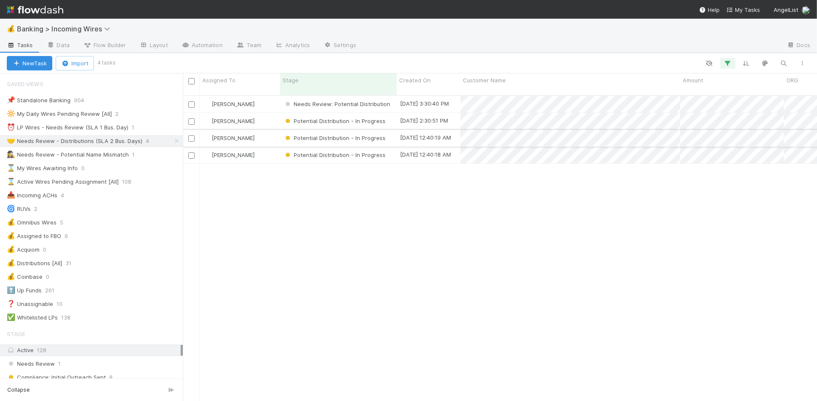
scroll to position [313, 634]
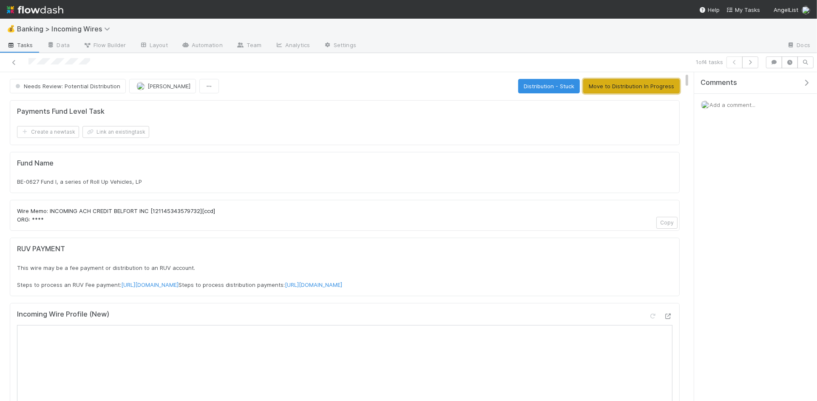
click at [641, 88] on button "Move to Distribution In Progress" at bounding box center [631, 86] width 96 height 14
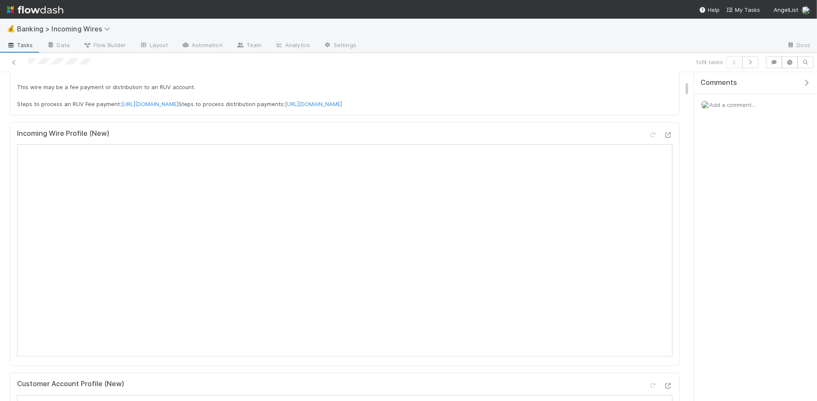
scroll to position [260, 0]
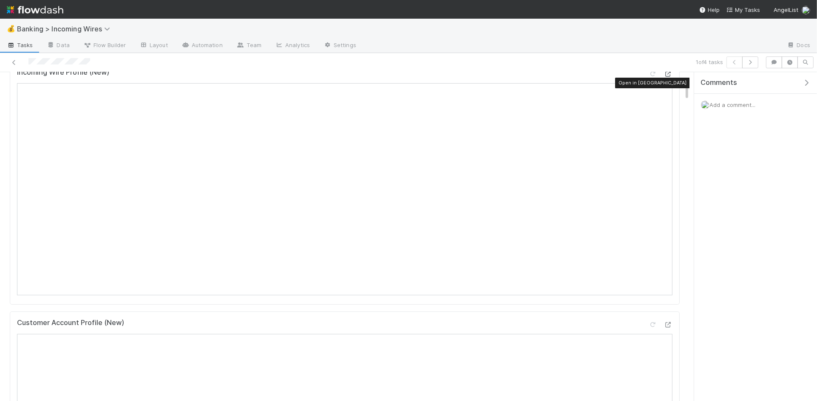
click at [669, 77] on icon at bounding box center [668, 74] width 8 height 6
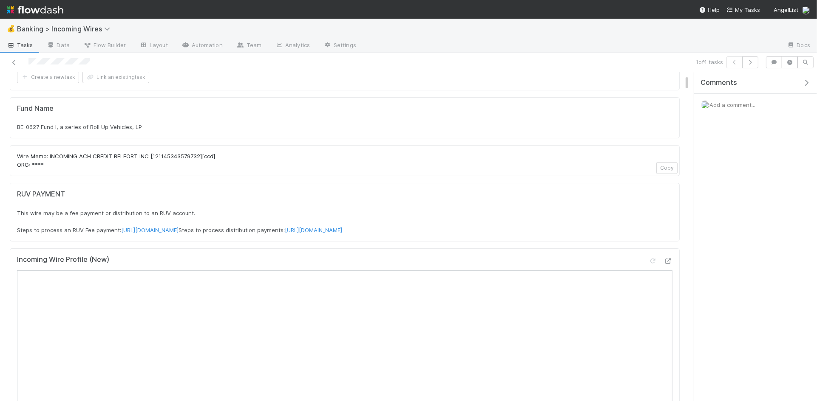
scroll to position [210, 0]
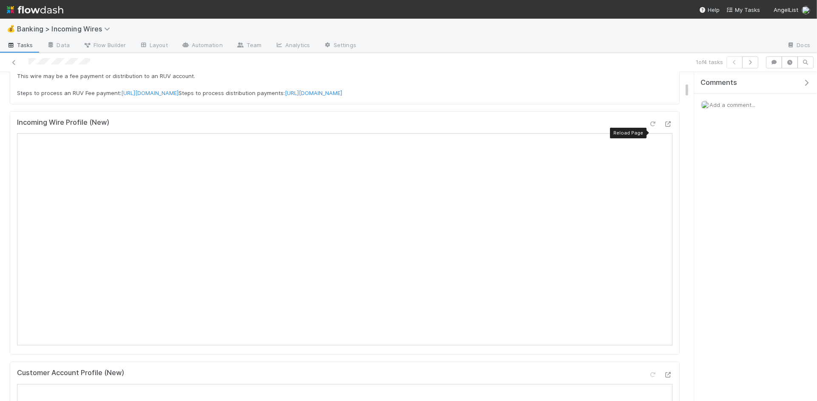
drag, startPoint x: 652, startPoint y: 131, endPoint x: 646, endPoint y: 142, distance: 12.7
click at [652, 127] on icon at bounding box center [652, 125] width 8 height 6
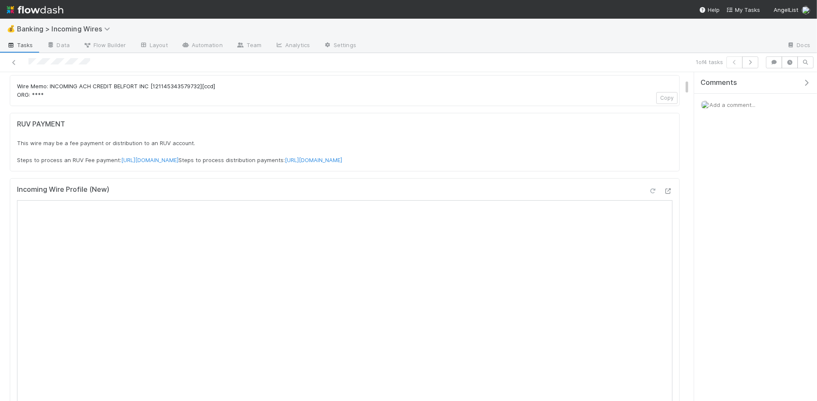
scroll to position [142, 0]
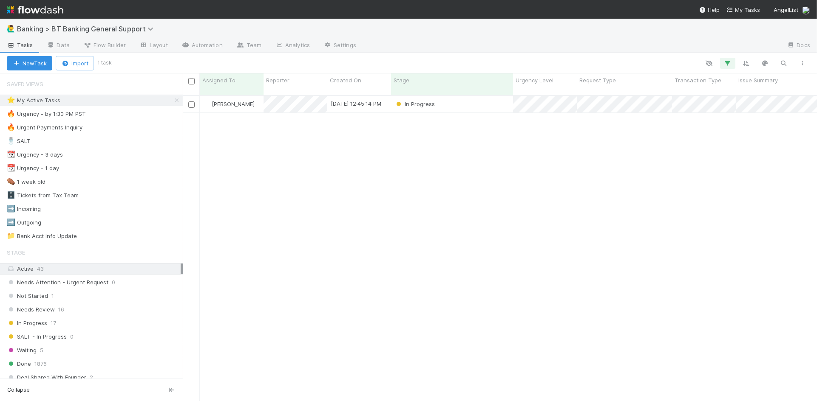
scroll to position [0, 0]
click at [484, 97] on div "In Progress" at bounding box center [452, 104] width 122 height 17
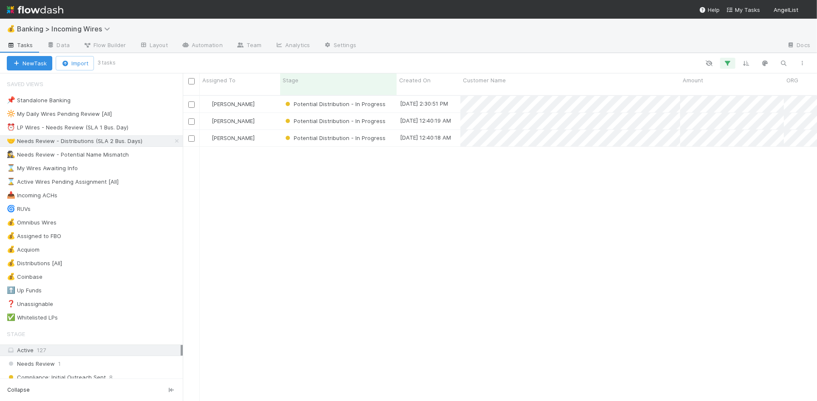
scroll to position [313, 634]
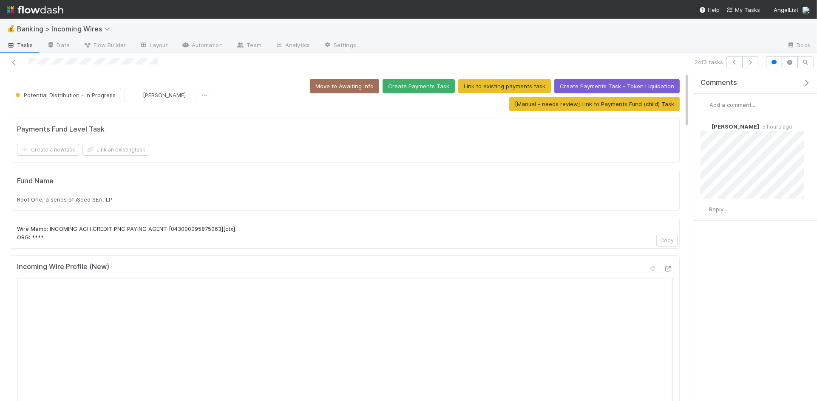
click at [134, 198] on div "Root One, a series of iSeed SEA, LP" at bounding box center [344, 199] width 655 height 8
copy div "Root One, a series of iSeed SEA, LP"
click at [102, 149] on button "Link an existing task" at bounding box center [115, 150] width 67 height 12
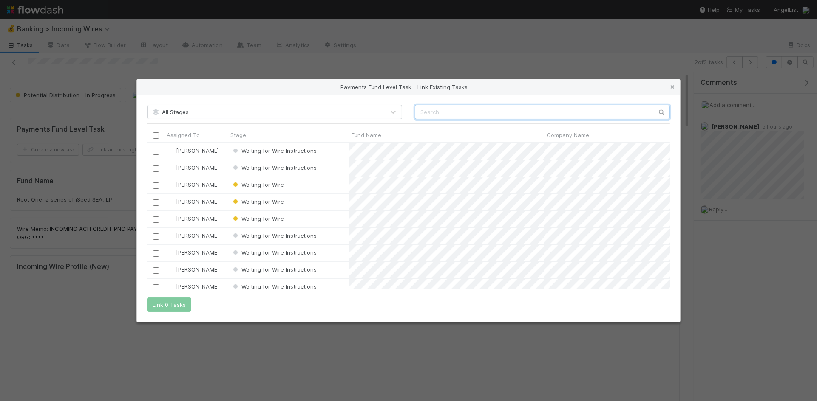
click at [447, 110] on input "text" at bounding box center [542, 112] width 255 height 14
type input "haulio"
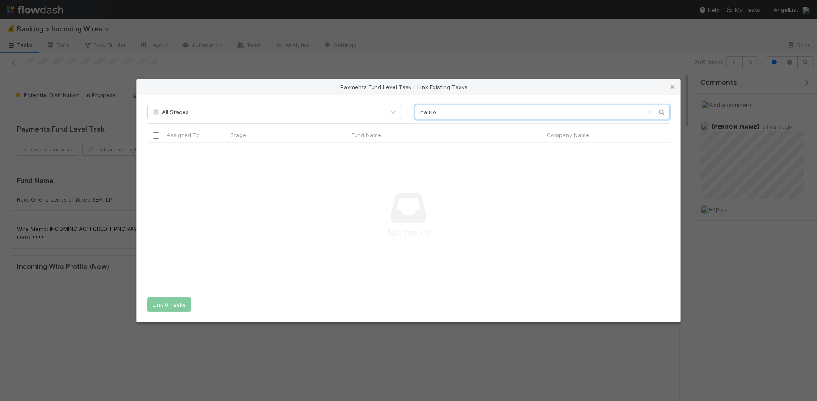
click at [449, 113] on input "haulio" at bounding box center [542, 112] width 255 height 14
click at [673, 90] on icon at bounding box center [672, 88] width 8 height 6
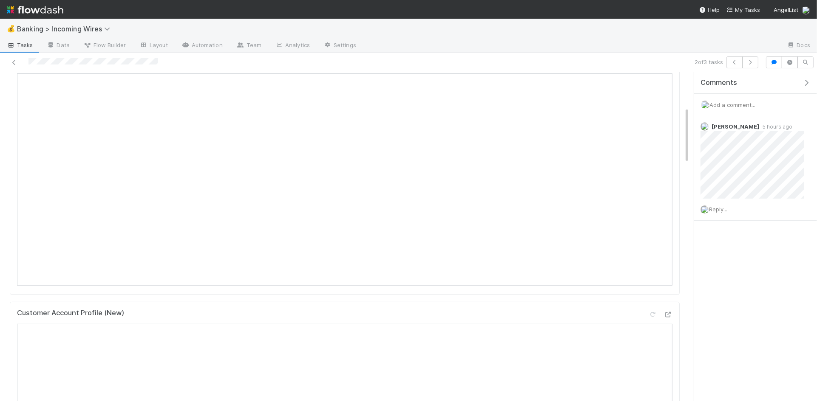
scroll to position [0, 0]
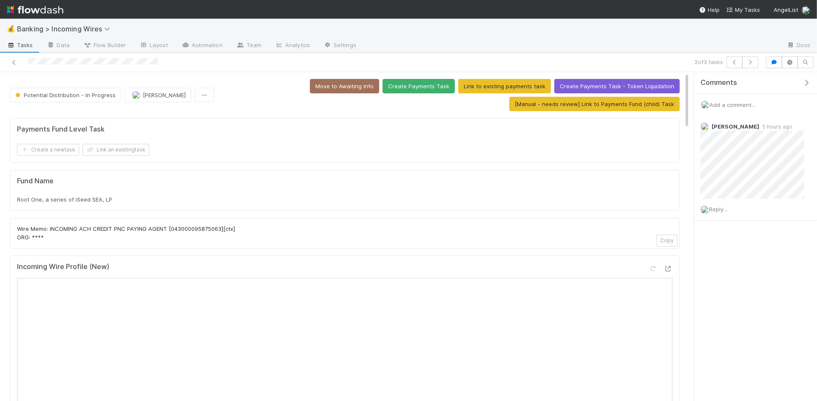
click at [762, 60] on div "2 of 3 tasks" at bounding box center [408, 62] width 817 height 19
click at [752, 62] on icon "button" at bounding box center [750, 62] width 8 height 5
click at [146, 153] on button "Link an existing task" at bounding box center [115, 150] width 67 height 12
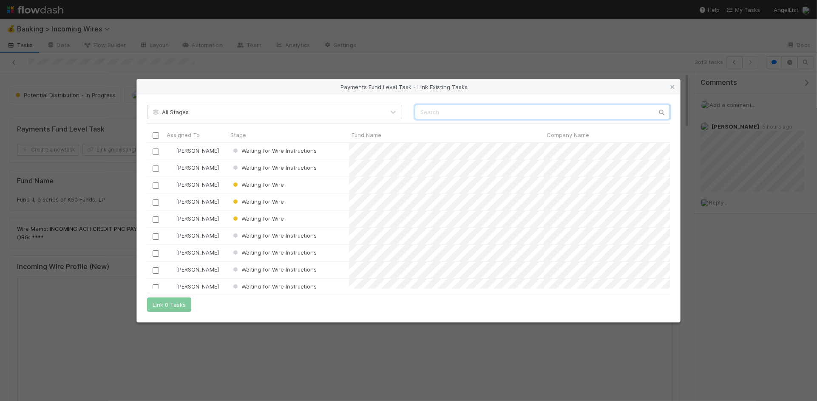
click at [437, 115] on input "text" at bounding box center [542, 112] width 255 height 14
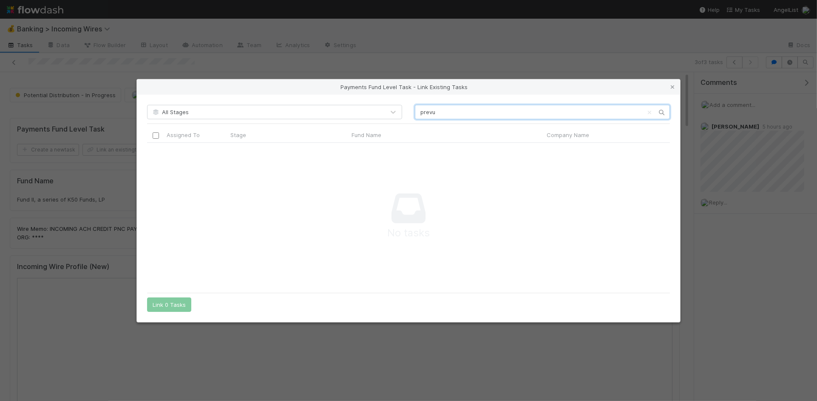
scroll to position [146, 523]
type input "prevu"
click at [676, 87] on icon at bounding box center [672, 88] width 8 height 6
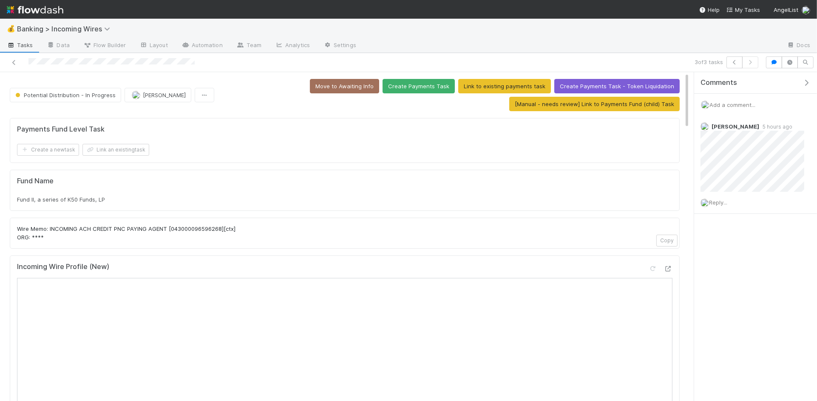
click at [88, 199] on span "Fund II, a series of K50 Funds, LP" at bounding box center [61, 199] width 88 height 7
copy div "Fund II, a series of K50 Funds, LP"
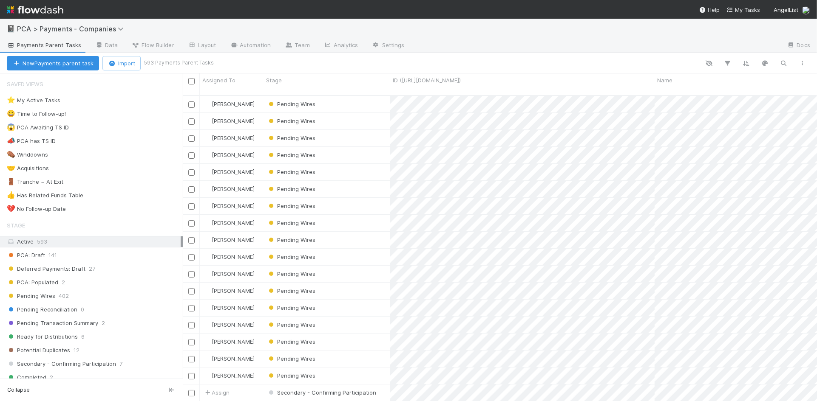
scroll to position [313, 634]
click at [781, 61] on icon "button" at bounding box center [783, 63] width 8 height 8
type input "haulio"
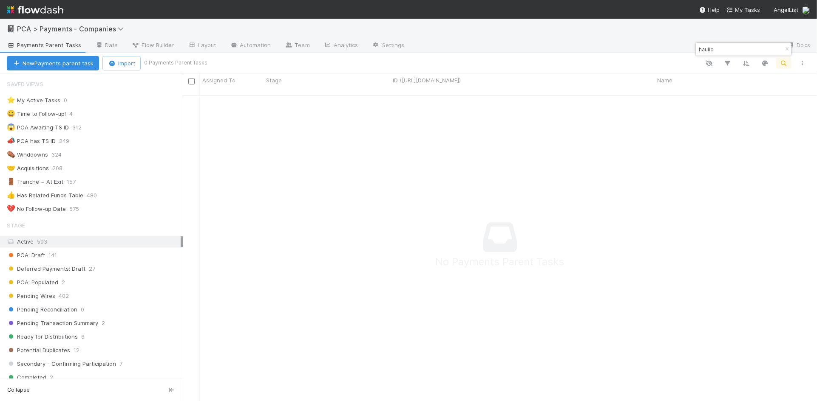
click at [731, 50] on input "haulio" at bounding box center [739, 49] width 85 height 10
type input "prevu"
click at [751, 49] on input "prevu" at bounding box center [739, 49] width 85 height 10
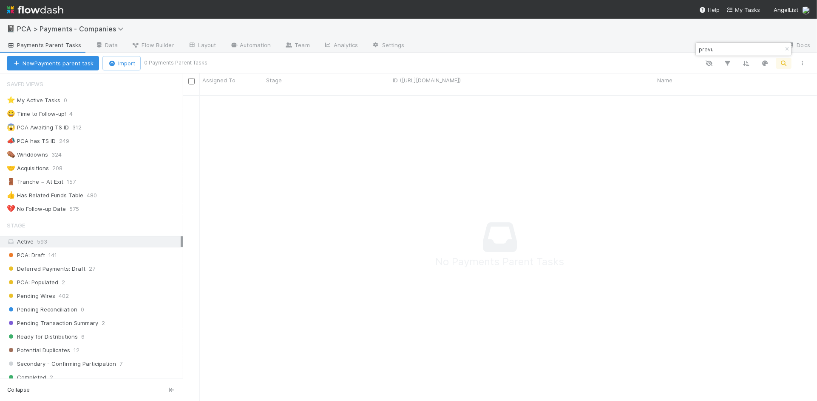
click at [751, 49] on input "prevu" at bounding box center [739, 49] width 85 height 10
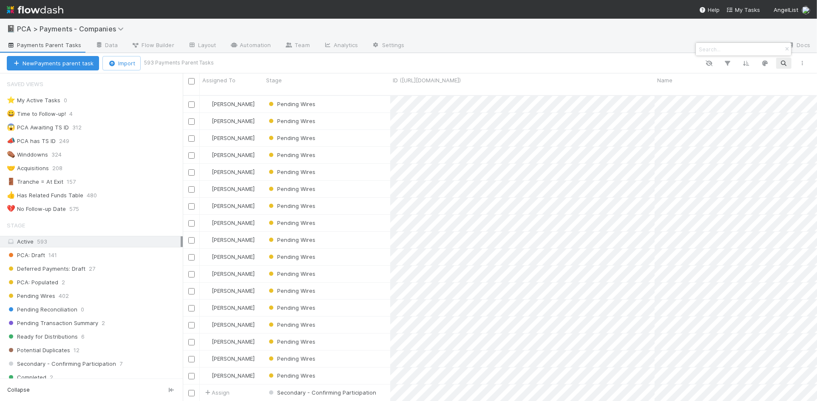
paste input "Fund II, a series of K50 Funds, LP"
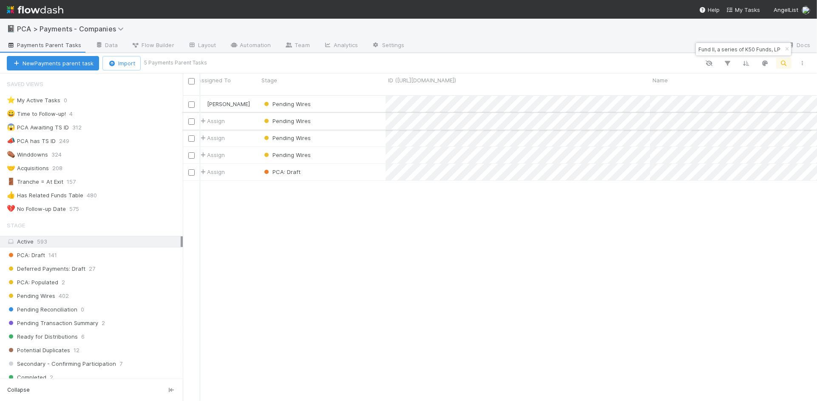
scroll to position [0, 0]
type input "Fund II, a series of K50 Funds, LP"
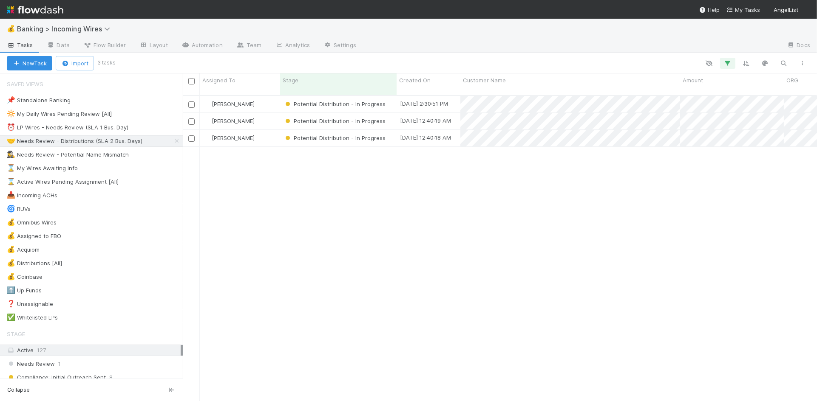
scroll to position [313, 634]
click at [102, 128] on div "⏰ LP Wires - Needs Review (SLA 1 Bus. Day)" at bounding box center [68, 127] width 122 height 11
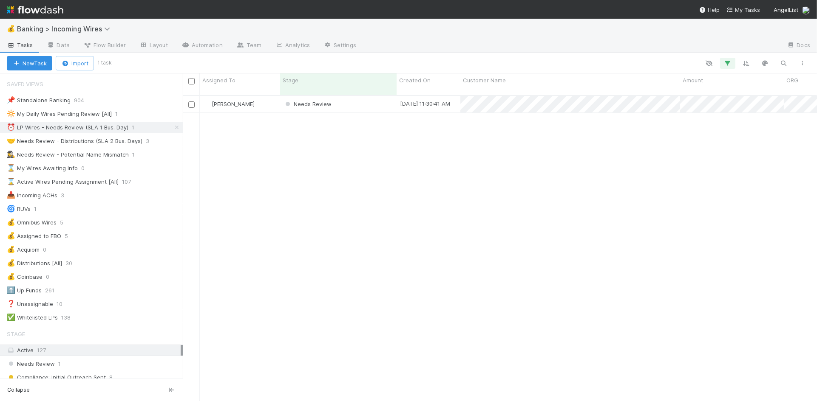
scroll to position [313, 634]
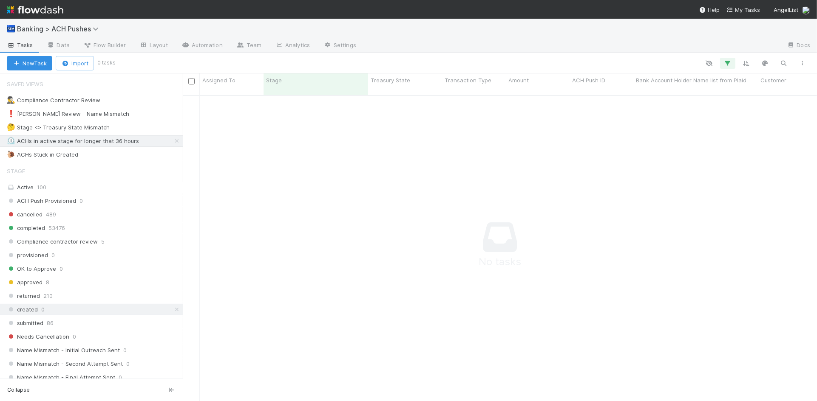
scroll to position [313, 634]
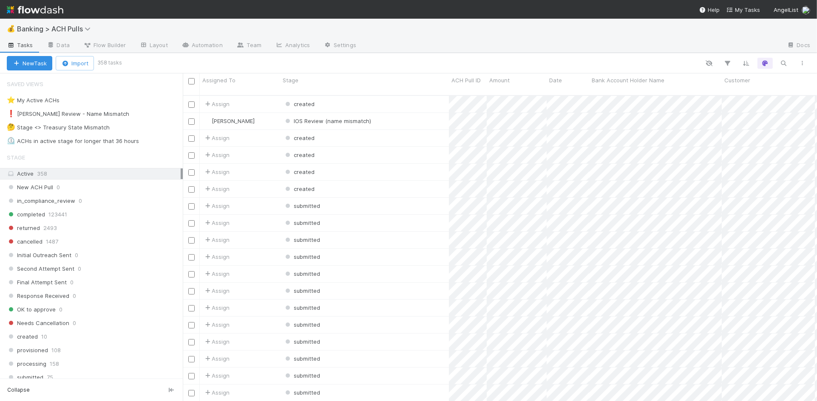
scroll to position [0, 0]
click at [90, 144] on div "⏲️ ACHs in active stage for longer that 36 hours" at bounding box center [73, 141] width 132 height 11
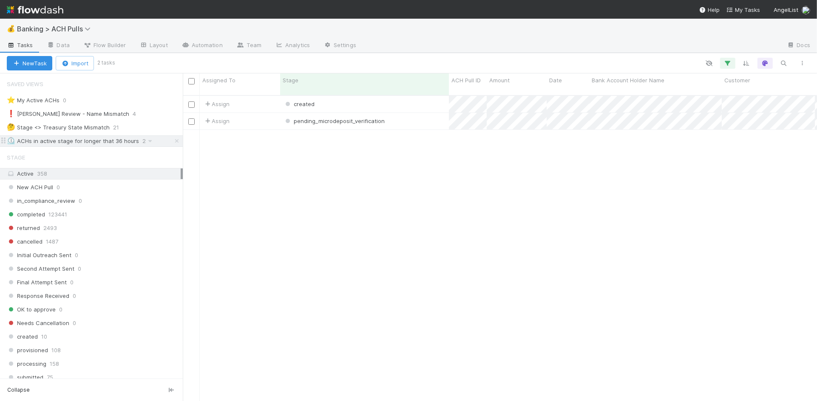
scroll to position [313, 634]
click at [418, 115] on div "pending_microdeposit_verification" at bounding box center [364, 121] width 169 height 17
click at [379, 99] on div "created" at bounding box center [364, 104] width 169 height 17
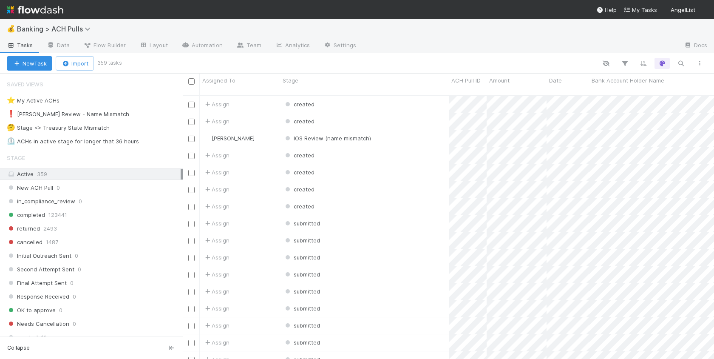
scroll to position [271, 531]
click at [678, 62] on icon "button" at bounding box center [680, 63] width 8 height 8
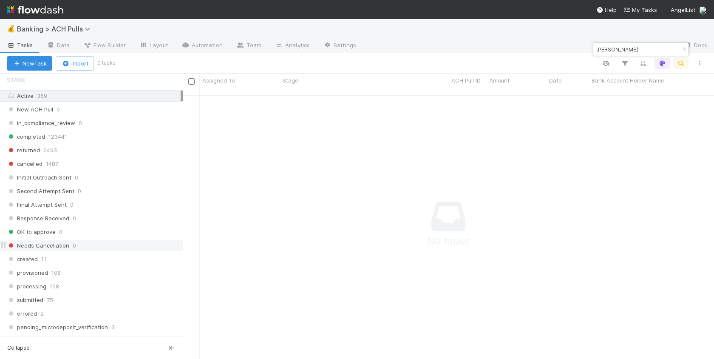
scroll to position [232, 0]
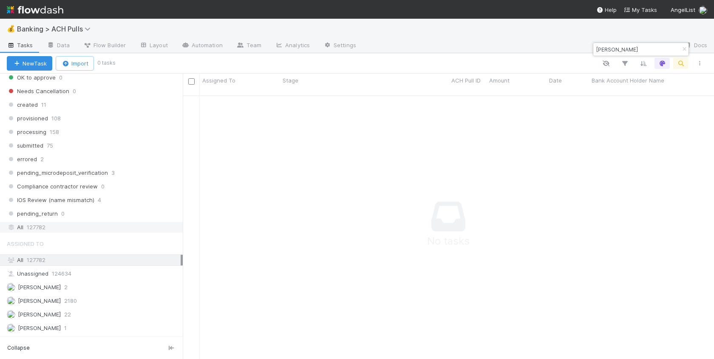
type input "[PERSON_NAME]"
click at [91, 222] on div "All 127782" at bounding box center [94, 227] width 174 height 11
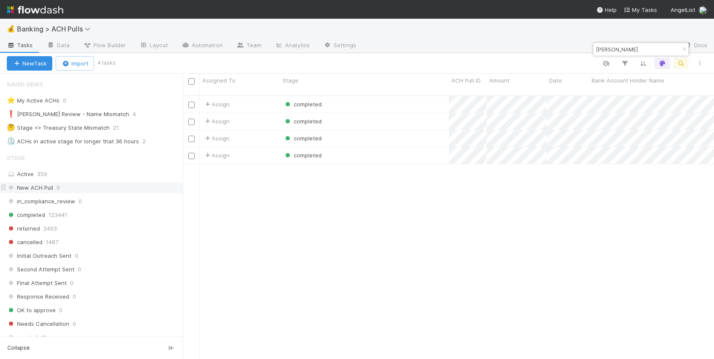
scroll to position [271, 531]
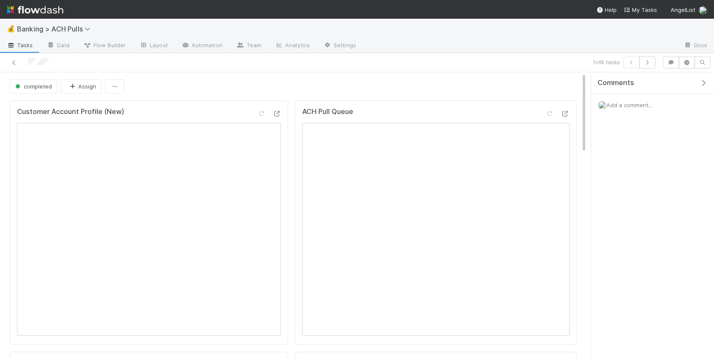
scroll to position [74, 0]
